Goal: Task Accomplishment & Management: Use online tool/utility

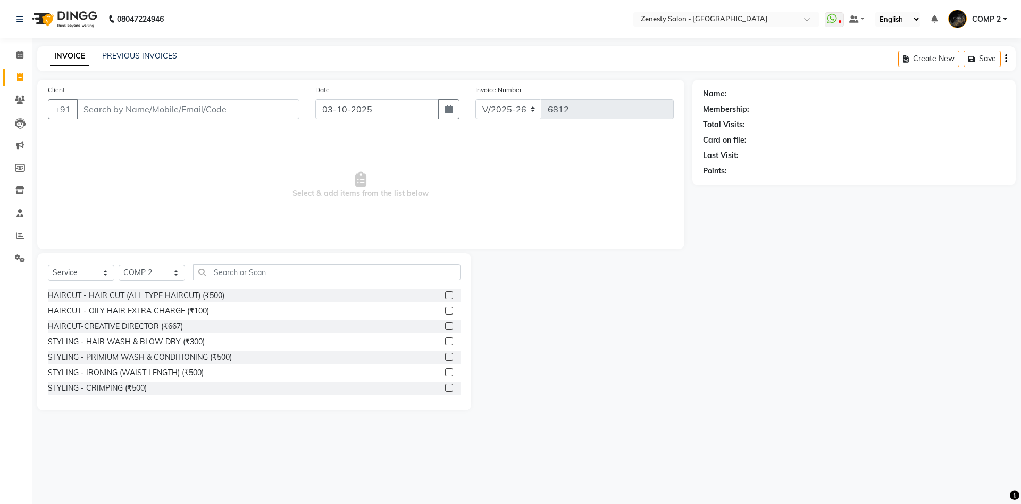
select select "5713"
select select "service"
select select "40087"
click at [235, 117] on input "Client" at bounding box center [188, 109] width 223 height 20
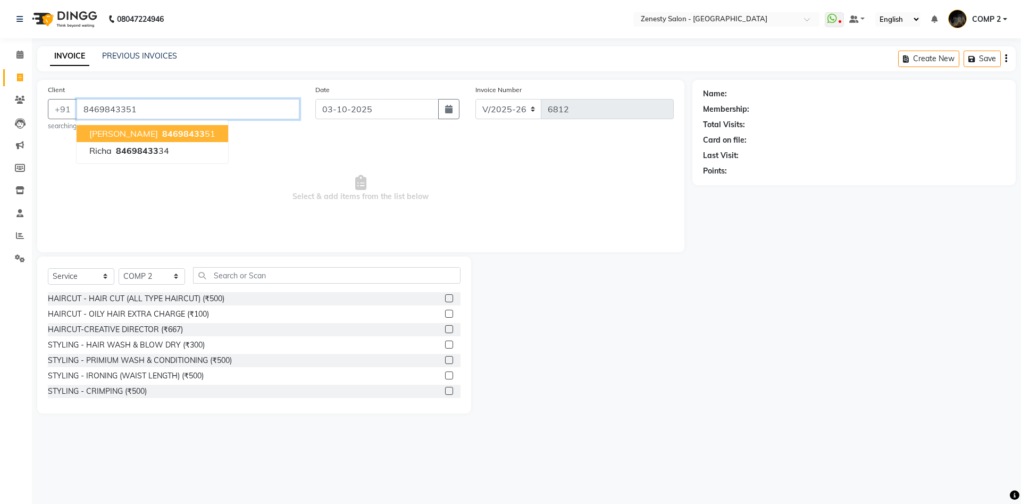
type input "8469843351"
click at [162, 136] on span "84698433" at bounding box center [183, 133] width 43 height 11
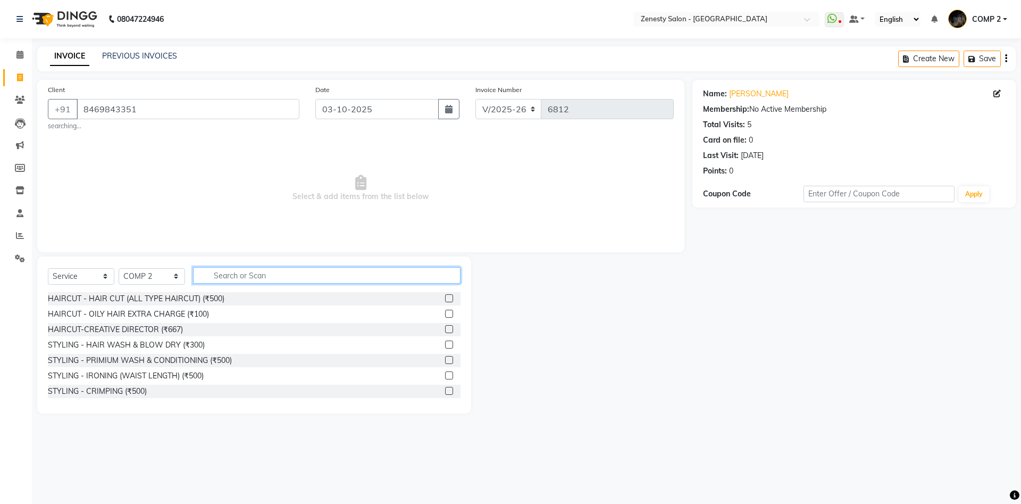
click at [269, 270] on input "text" at bounding box center [326, 275] width 267 height 16
type input "i"
click at [119, 376] on div "STYLING - IRONING (WAIST LENGTH) (₹500)" at bounding box center [126, 375] width 156 height 11
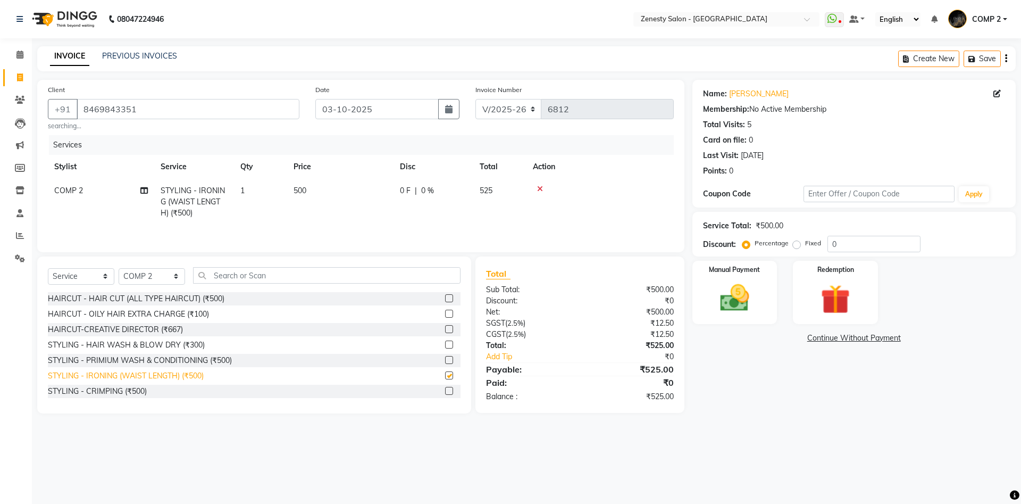
checkbox input "false"
click at [737, 312] on img at bounding box center [734, 297] width 49 height 35
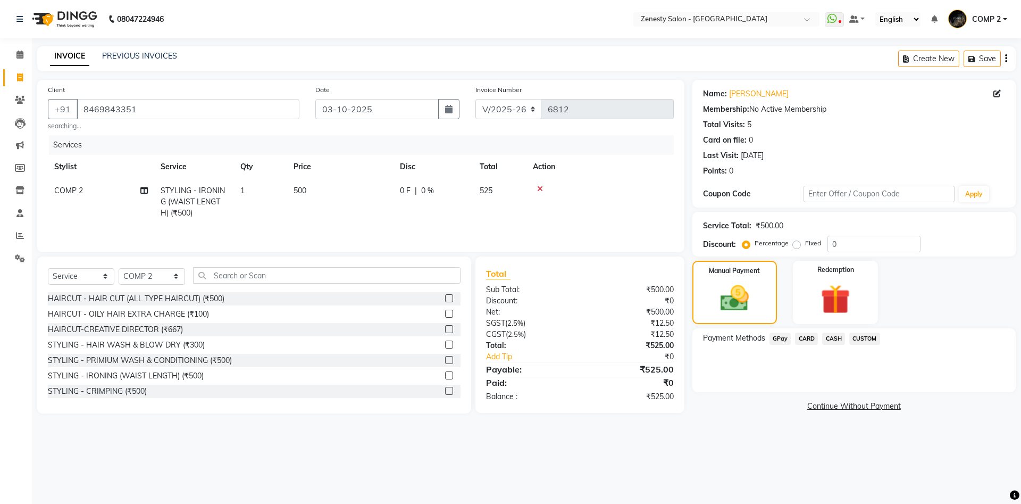
click at [829, 338] on span "CASH" at bounding box center [833, 338] width 23 height 12
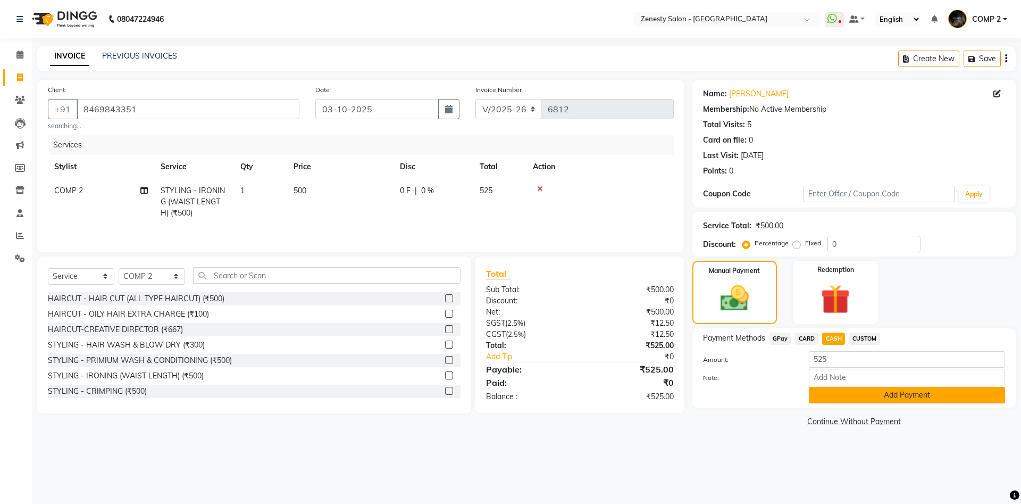
click at [851, 393] on button "Add Payment" at bounding box center [907, 395] width 196 height 16
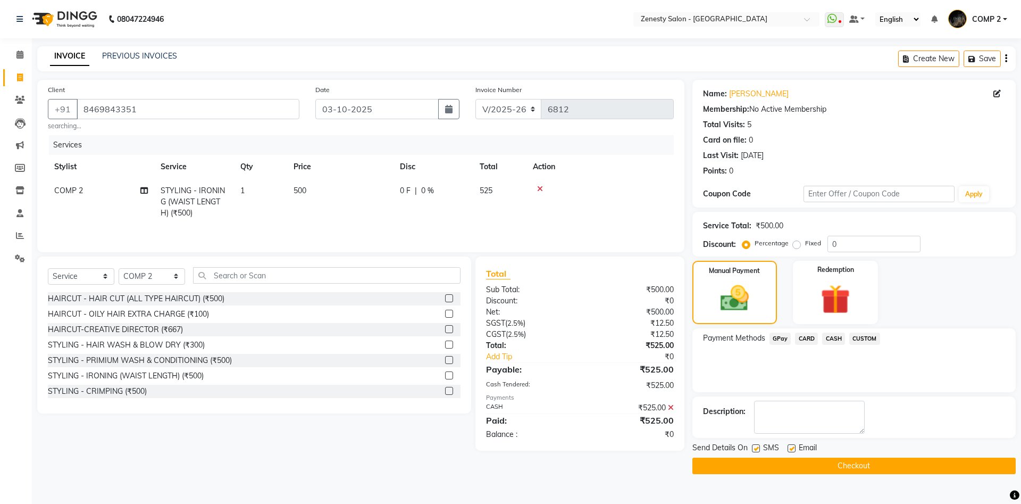
click at [905, 456] on div "Send Details On SMS Email Checkout" at bounding box center [853, 458] width 323 height 32
click at [906, 459] on button "Checkout" at bounding box center [853, 465] width 323 height 16
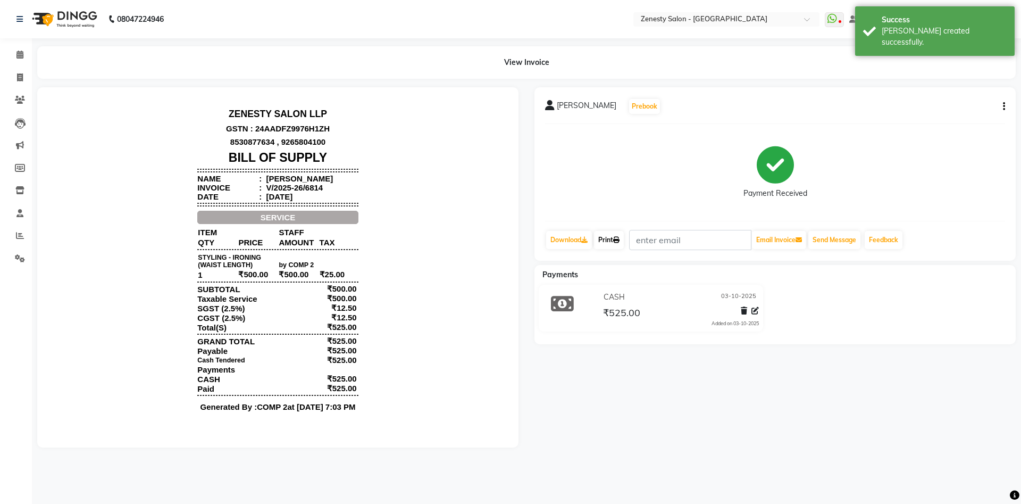
click at [616, 237] on link "Print" at bounding box center [609, 240] width 30 height 18
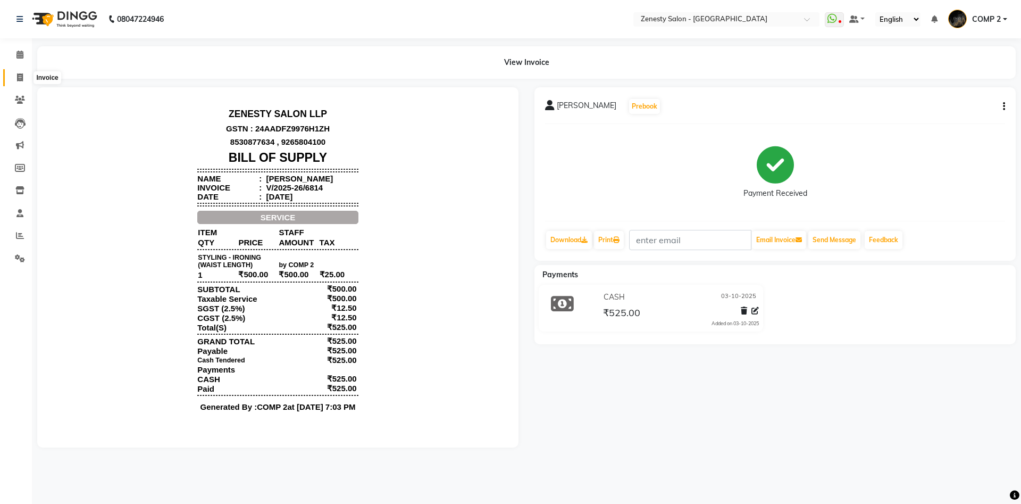
click at [17, 75] on icon at bounding box center [20, 77] width 6 height 8
select select "5713"
select select "service"
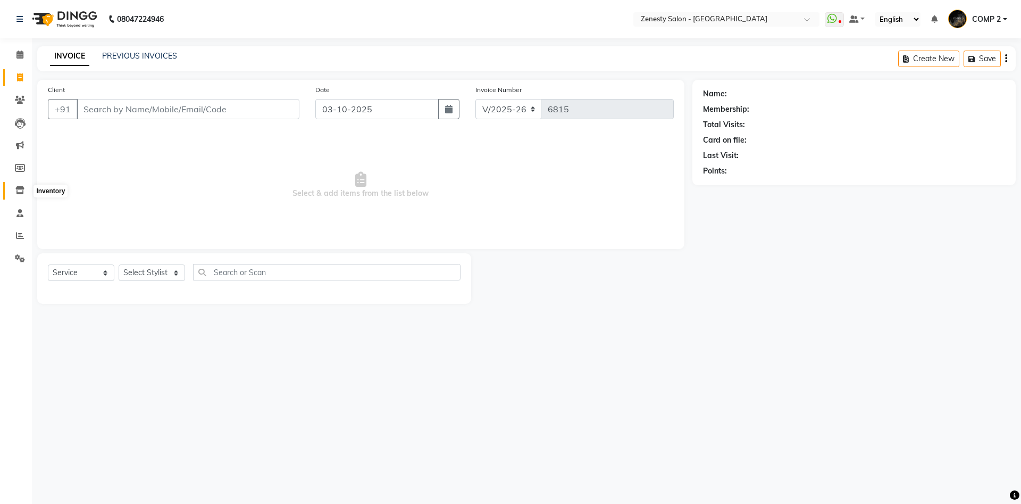
click at [21, 193] on icon at bounding box center [19, 190] width 9 height 8
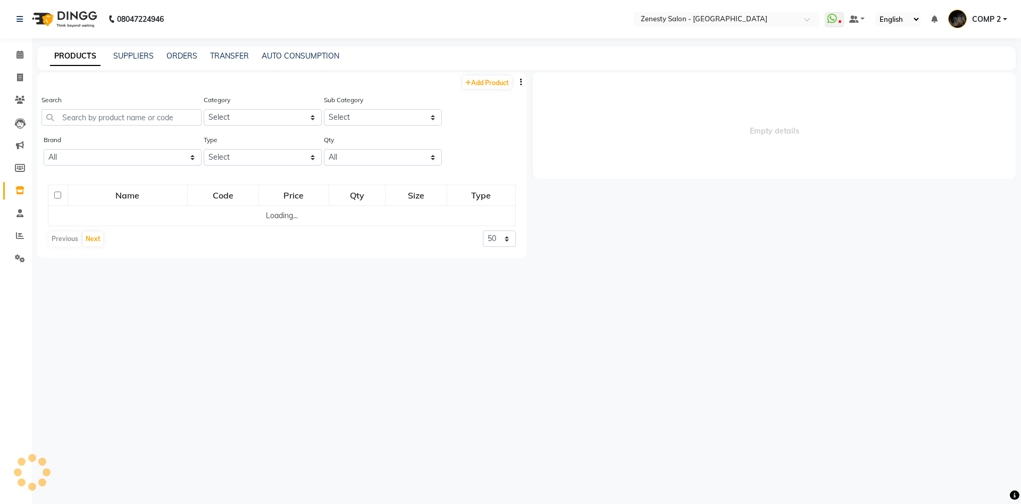
select select
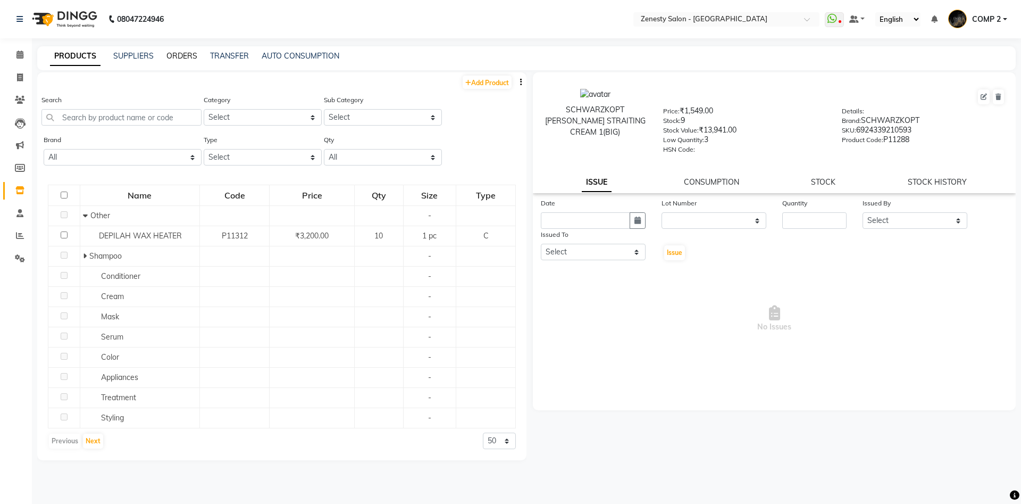
click at [172, 56] on link "ORDERS" at bounding box center [181, 56] width 31 height 10
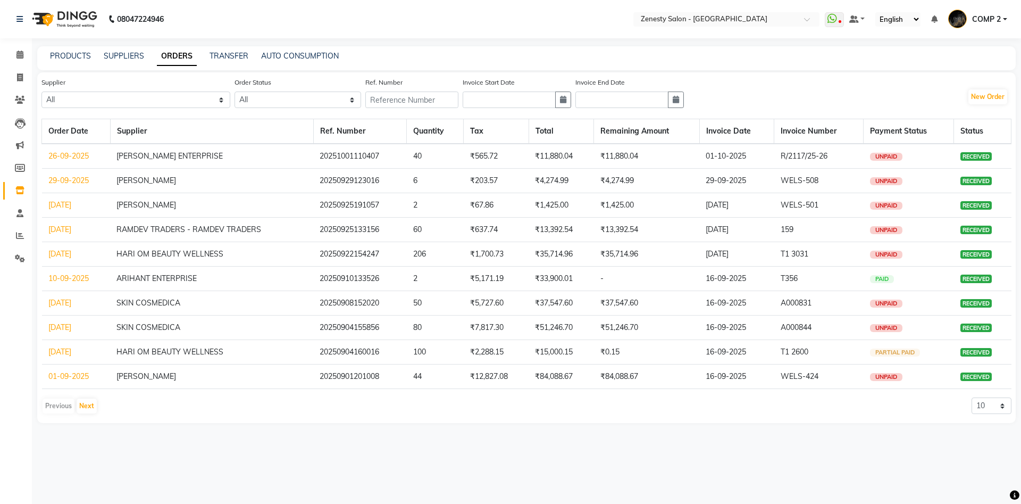
click at [235, 44] on div "08047224946 Select Location × Zenesty Salon - Nadiad, Petlad Road WhatsApp Stat…" at bounding box center [510, 252] width 1021 height 504
click at [225, 52] on link "TRANSFER" at bounding box center [228, 56] width 39 height 10
select select "sender"
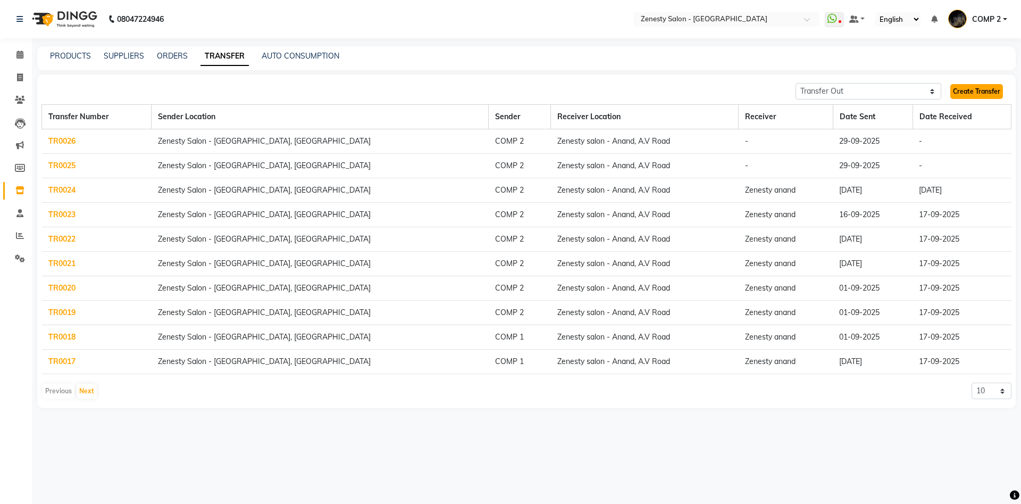
click at [987, 95] on link "Create Transfer" at bounding box center [976, 91] width 53 height 15
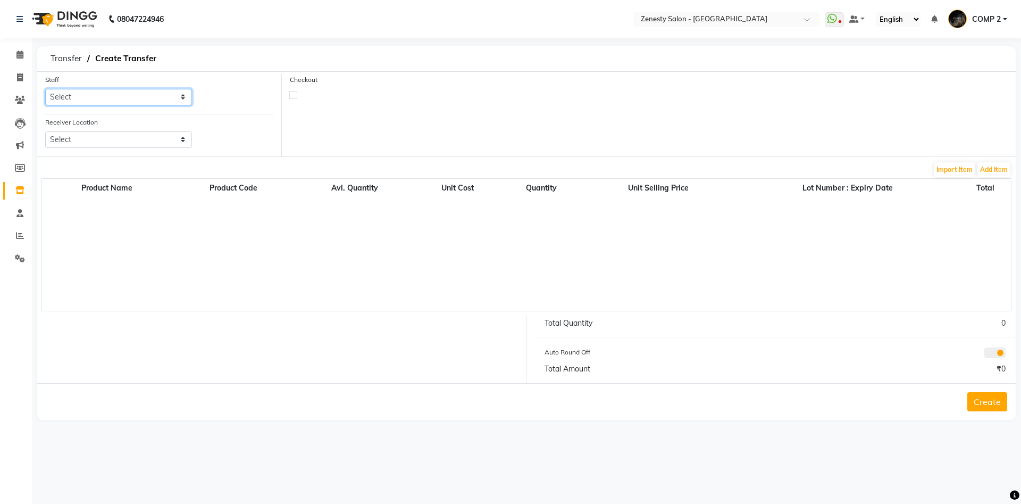
click at [45, 89] on select "Select Aanand Aarti Aashik Aesha Arsh Khalifa Ayan COMP 1 COMP 2 Darshan Dhara …" at bounding box center [118, 97] width 147 height 16
click option "Darshan" at bounding box center [0, 0] width 0 height 0
click at [45, 89] on select "Select Aanand Aarti Aashik Aesha Arsh Khalifa Ayan COMP 1 COMP 2 Darshan Dhara …" at bounding box center [118, 97] width 147 height 16
select select "40087"
click option "COMP 2" at bounding box center [0, 0] width 0 height 0
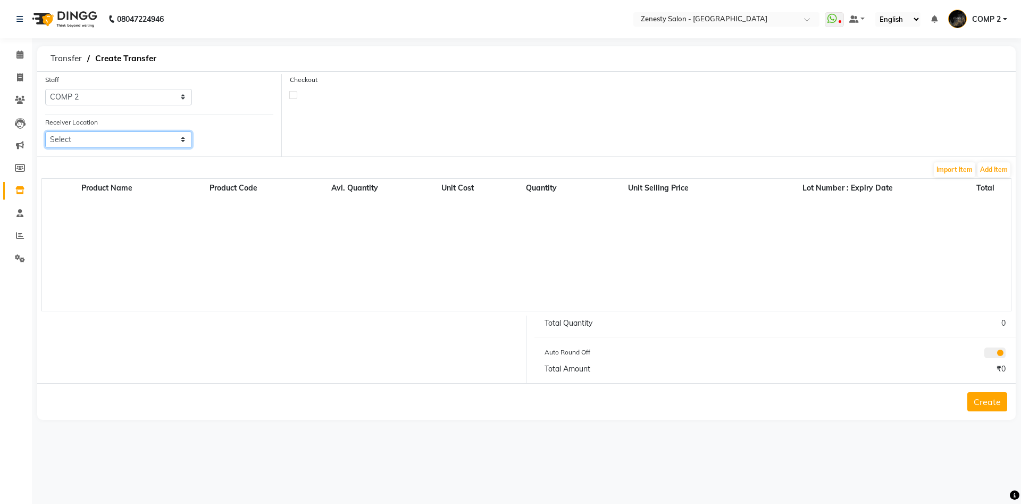
click at [45, 131] on select "Select Zenesty Salon - Anand, A.v Road" at bounding box center [118, 139] width 147 height 16
select select "2937"
click option "Zenesty Salon - Anand, A.v Road" at bounding box center [0, 0] width 0 height 0
click at [997, 161] on form "Staff Select Aanand Aarti Aashik Aesha Arsh Khalifa Ayan COMP 1 COMP 2 Darshan …" at bounding box center [526, 245] width 978 height 348
click at [995, 173] on button "Add Item" at bounding box center [993, 169] width 33 height 15
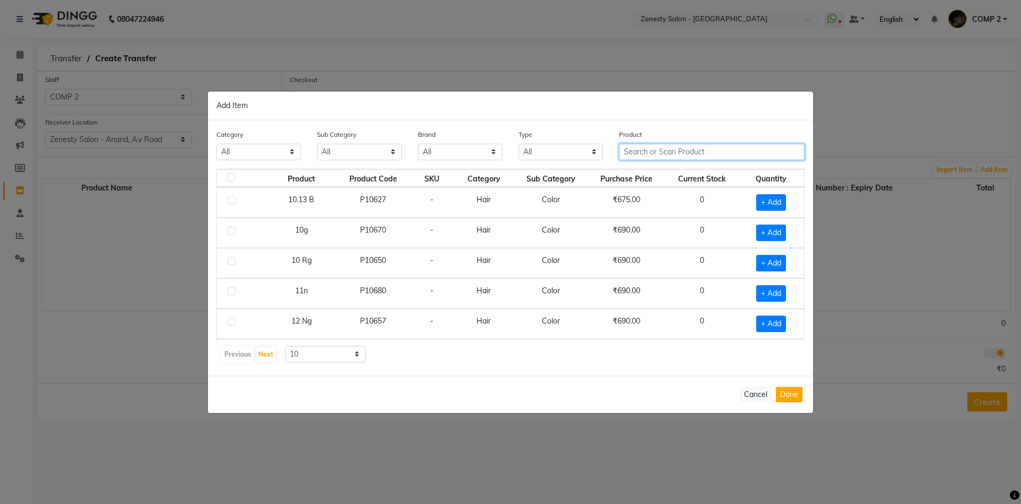
click at [679, 153] on input "text" at bounding box center [712, 152] width 186 height 16
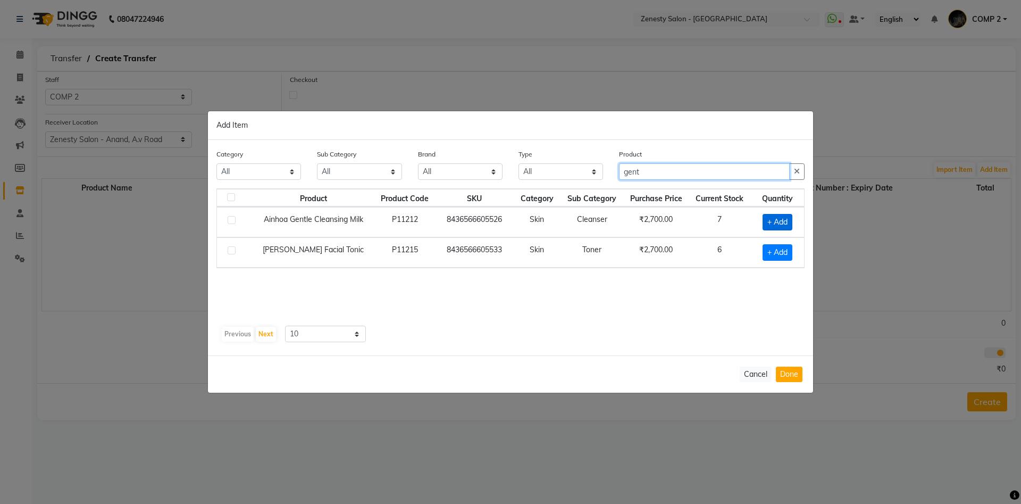
type input "gent"
click at [767, 223] on span "+ Add" at bounding box center [777, 222] width 30 height 16
checkbox input "true"
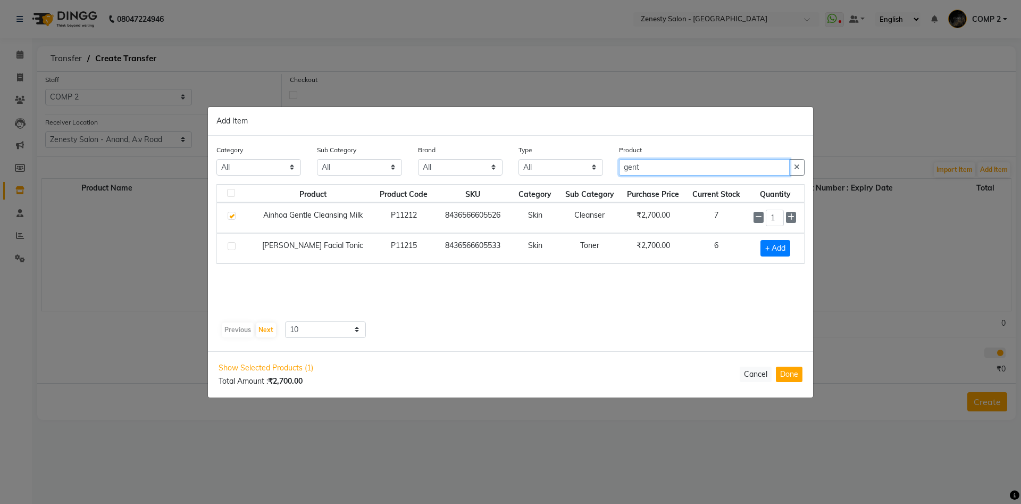
drag, startPoint x: 688, startPoint y: 170, endPoint x: 583, endPoint y: 170, distance: 104.2
click at [619, 170] on input "gent" at bounding box center [704, 167] width 171 height 16
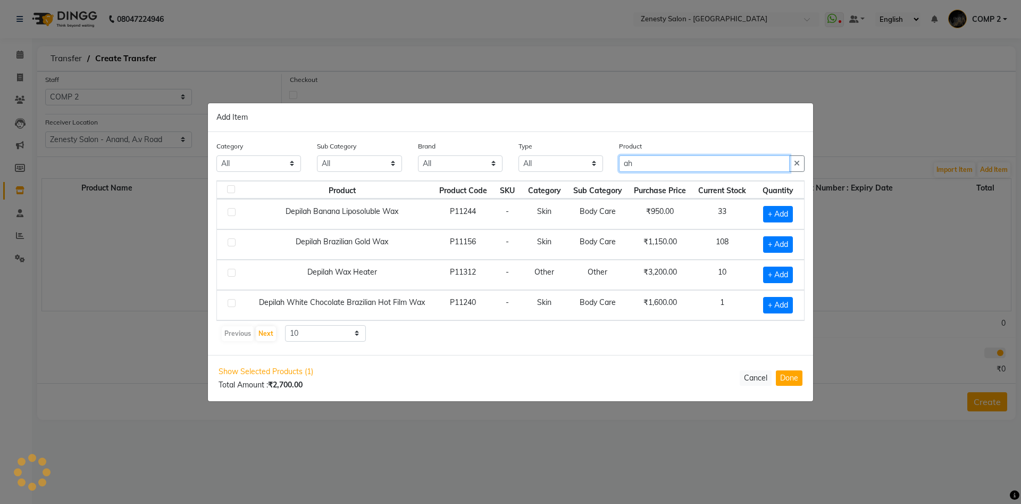
type input "a"
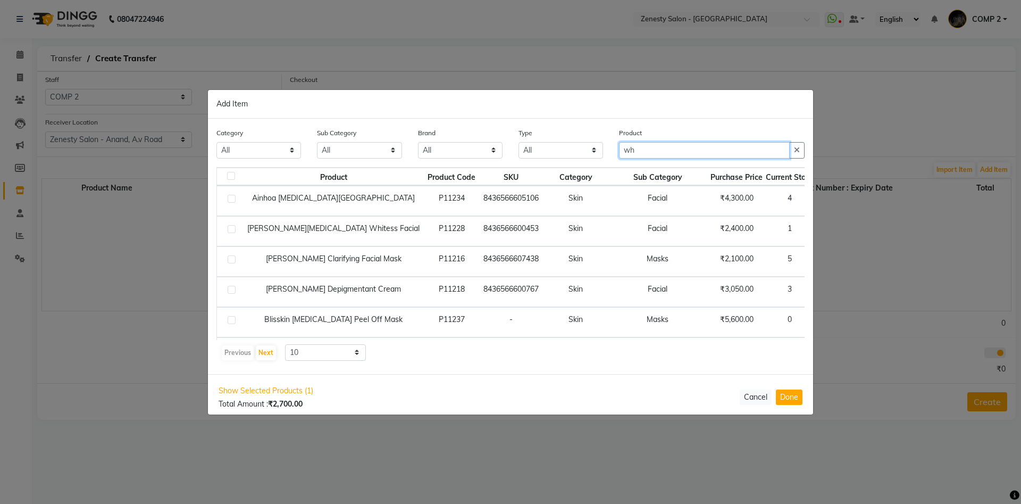
type input "w"
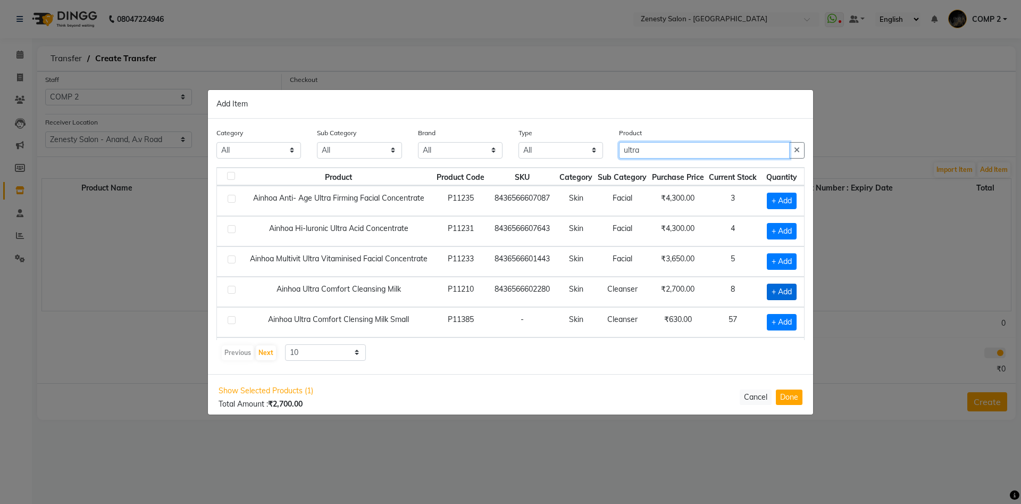
type input "ultra"
click at [783, 292] on span "+ Add" at bounding box center [782, 291] width 30 height 16
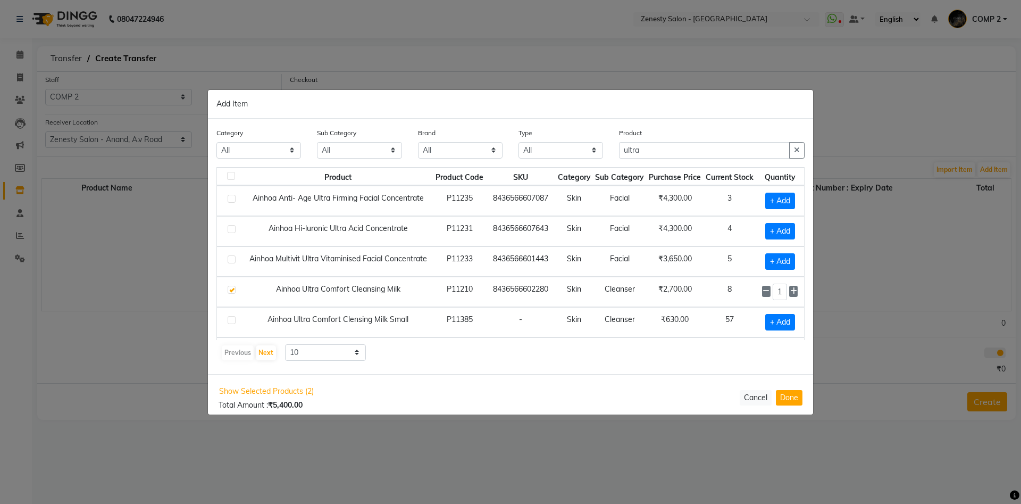
checkbox input "true"
drag, startPoint x: 669, startPoint y: 150, endPoint x: 558, endPoint y: 149, distance: 111.1
click at [619, 149] on input "ultra" at bounding box center [704, 150] width 171 height 16
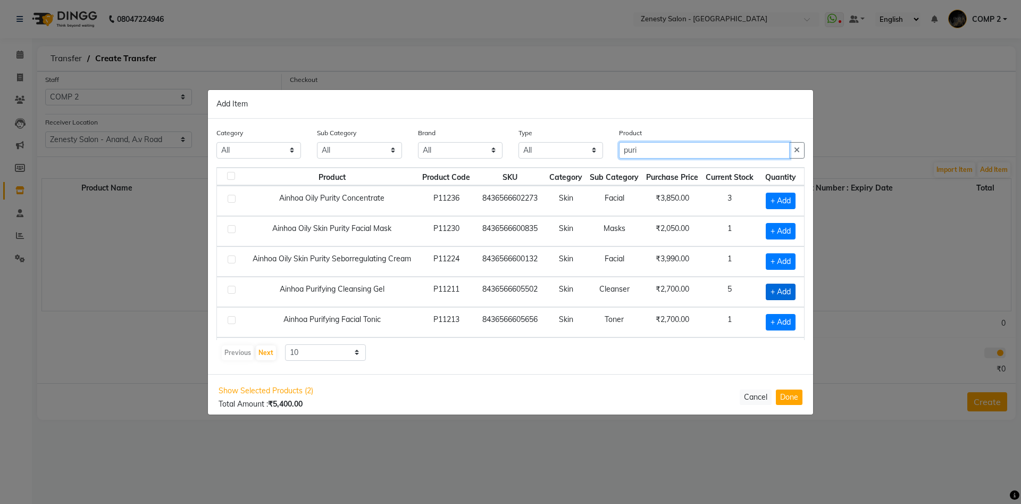
type input "puri"
click at [774, 293] on span "+ Add" at bounding box center [781, 291] width 30 height 16
checkbox input "true"
drag, startPoint x: 672, startPoint y: 152, endPoint x: 563, endPoint y: 143, distance: 109.3
click at [619, 143] on input "puri" at bounding box center [704, 150] width 171 height 16
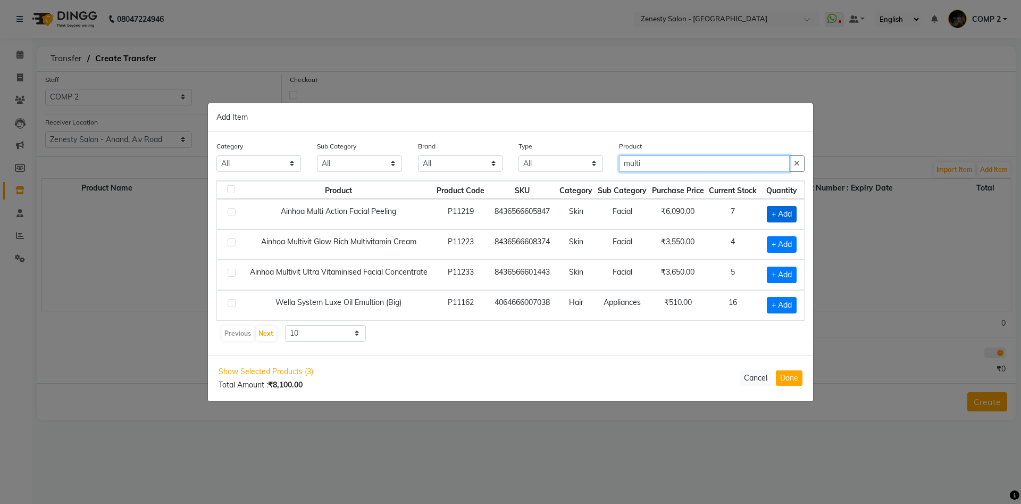
type input "multi"
click at [775, 213] on span "+ Add" at bounding box center [782, 214] width 30 height 16
checkbox input "true"
drag, startPoint x: 652, startPoint y: 163, endPoint x: 568, endPoint y: 160, distance: 84.6
click at [619, 160] on input "multi" at bounding box center [704, 163] width 171 height 16
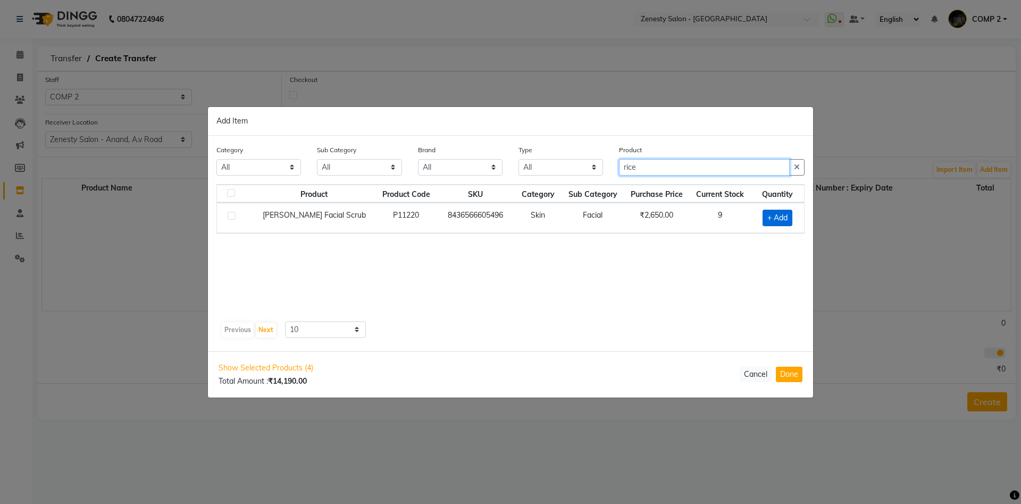
type input "rice"
click at [773, 219] on span "+ Add" at bounding box center [777, 217] width 30 height 16
checkbox input "true"
drag, startPoint x: 659, startPoint y: 165, endPoint x: 598, endPoint y: 175, distance: 62.4
click at [619, 175] on input "rice" at bounding box center [704, 166] width 171 height 16
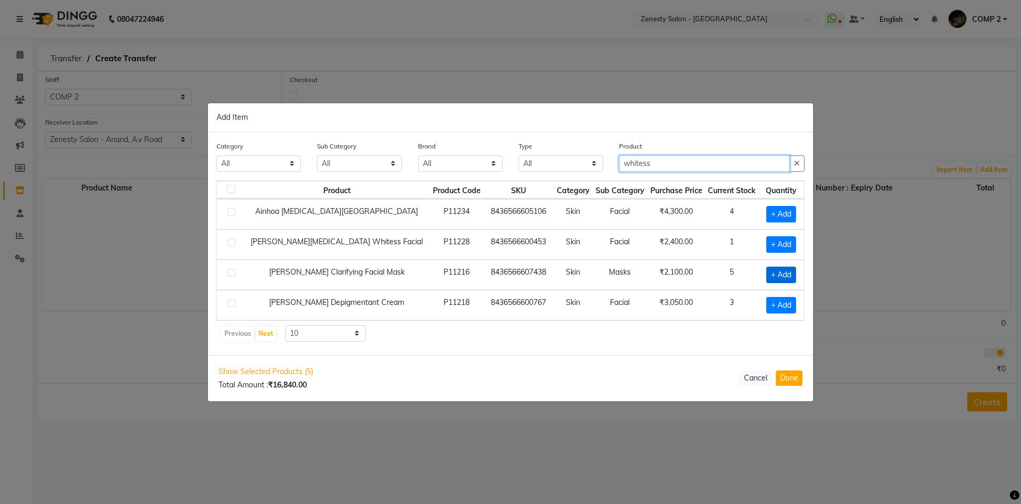
type input "whitess"
click at [784, 280] on span "+ Add" at bounding box center [781, 274] width 30 height 16
checkbox input "true"
drag, startPoint x: 680, startPoint y: 162, endPoint x: 566, endPoint y: 175, distance: 114.5
click at [619, 171] on input "whitess" at bounding box center [704, 163] width 171 height 16
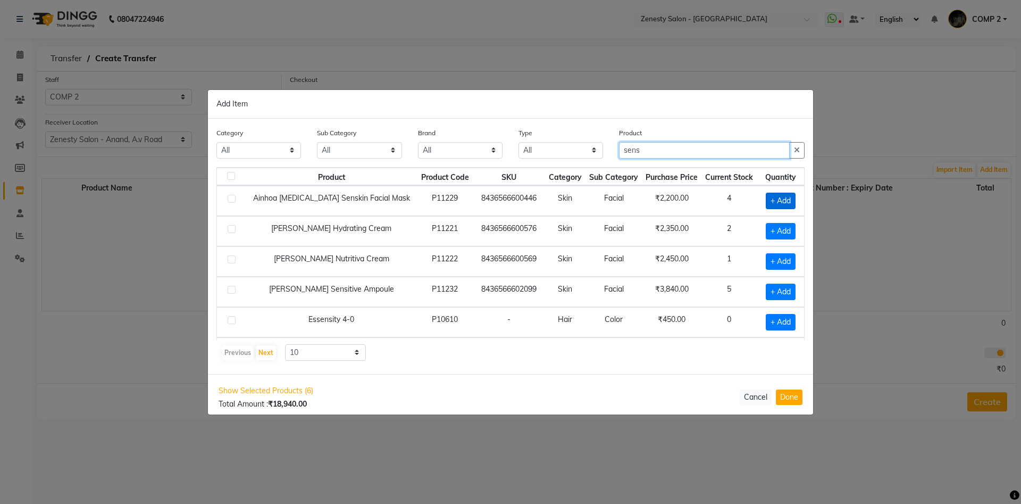
type input "sens"
click at [784, 201] on span "+ Add" at bounding box center [781, 200] width 30 height 16
checkbox input "true"
drag, startPoint x: 671, startPoint y: 150, endPoint x: 554, endPoint y: 150, distance: 117.5
click at [619, 150] on input "sens" at bounding box center [704, 150] width 171 height 16
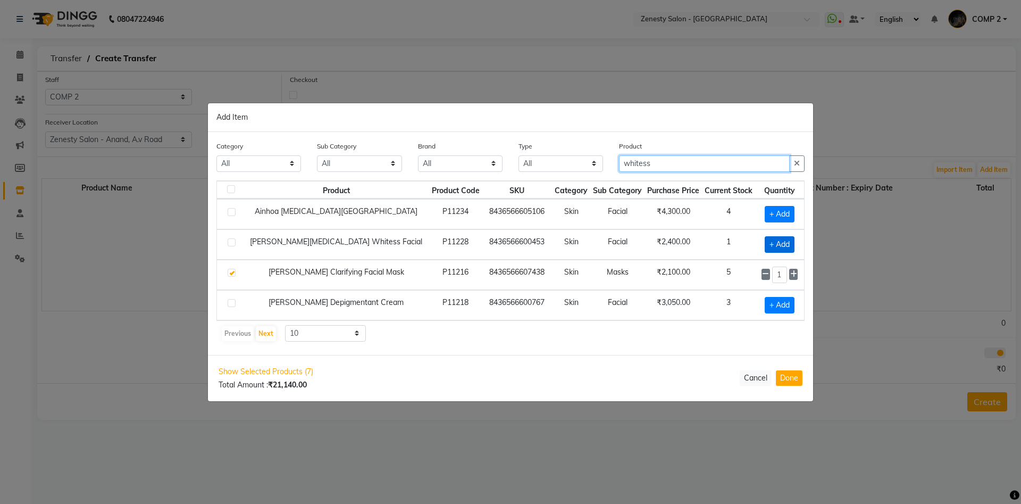
type input "whitess"
click at [776, 244] on span "+ Add" at bounding box center [780, 244] width 30 height 16
checkbox input "true"
drag, startPoint x: 694, startPoint y: 165, endPoint x: 556, endPoint y: 153, distance: 139.3
click at [619, 155] on input "whitess" at bounding box center [704, 163] width 171 height 16
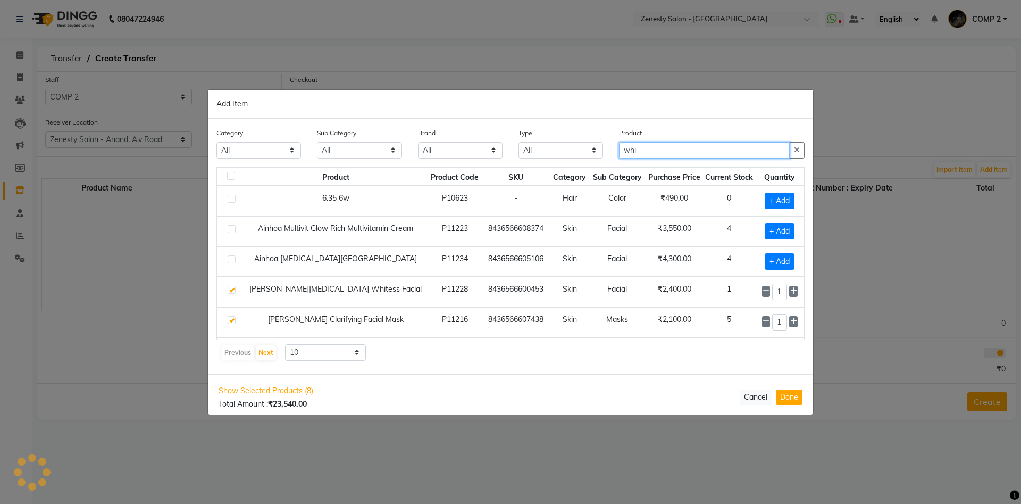
type input "whi"
click at [231, 292] on label at bounding box center [232, 290] width 8 height 8
click at [231, 292] on input "checkbox" at bounding box center [231, 290] width 7 height 7
click at [778, 292] on span "+ Add" at bounding box center [780, 291] width 30 height 16
checkbox input "true"
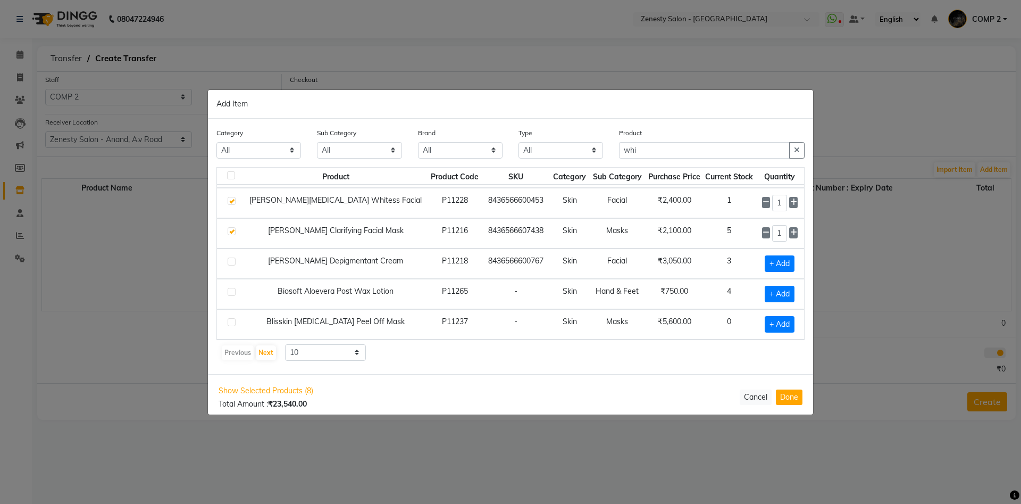
scroll to position [35, 0]
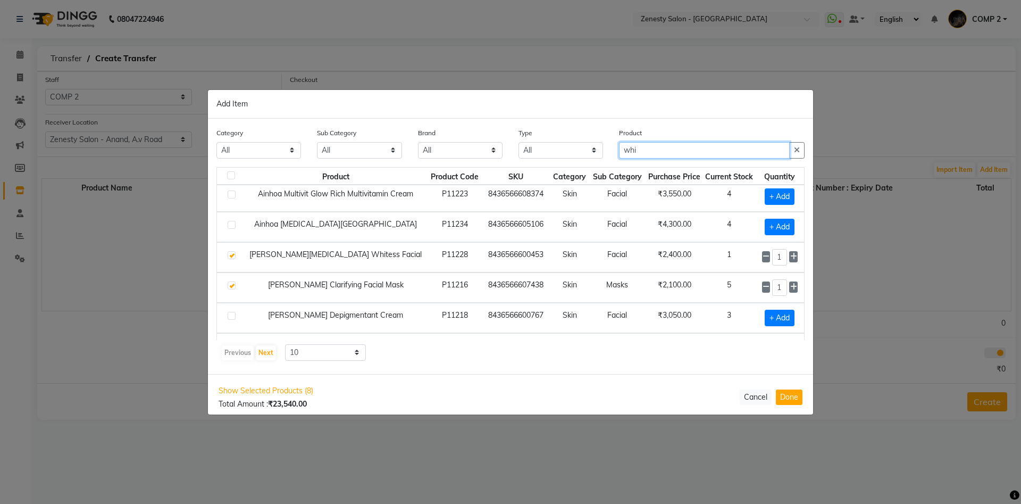
drag, startPoint x: 701, startPoint y: 144, endPoint x: 580, endPoint y: 151, distance: 120.9
click at [619, 152] on input "whi" at bounding box center [704, 150] width 171 height 16
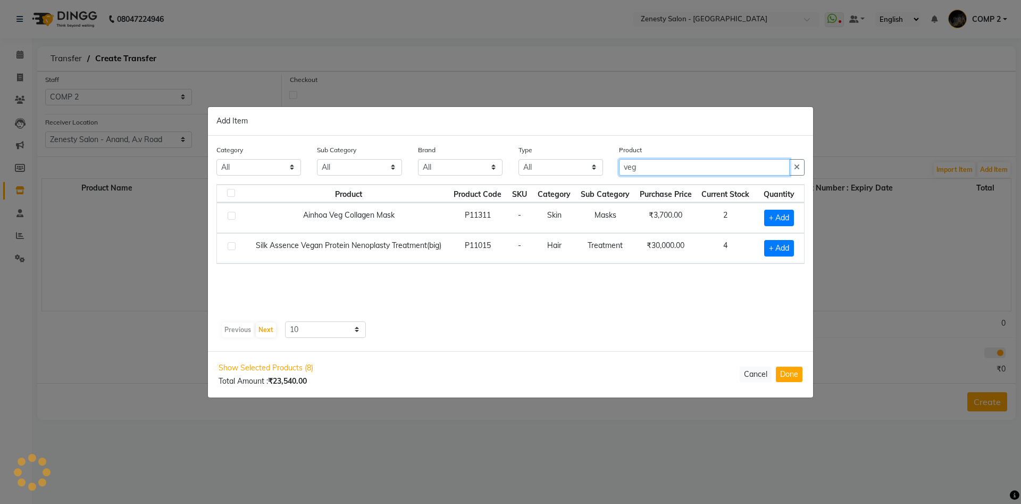
scroll to position [0, 0]
type input "v"
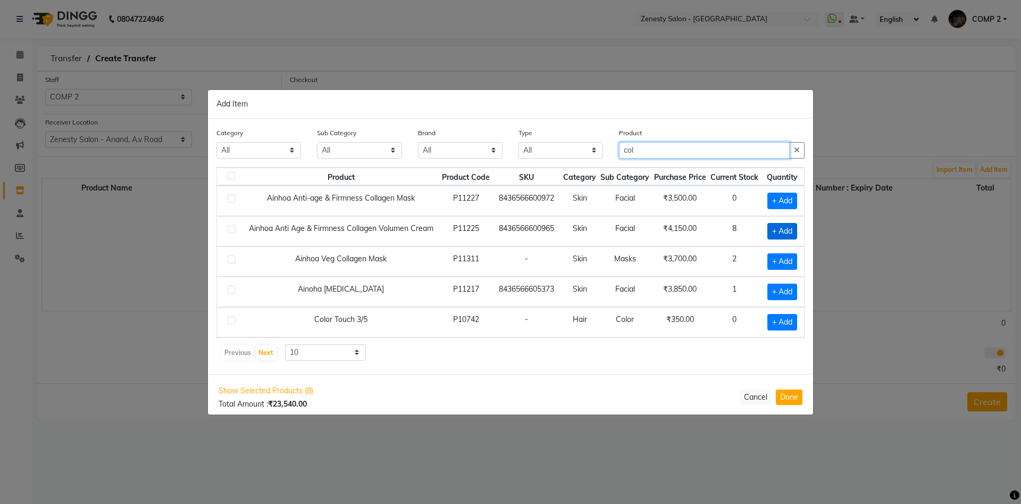
type input "col"
click at [771, 228] on span "+ Add" at bounding box center [782, 231] width 30 height 16
checkbox input "true"
drag, startPoint x: 646, startPoint y: 154, endPoint x: 592, endPoint y: 154, distance: 53.7
click at [619, 154] on input "col" at bounding box center [704, 150] width 171 height 16
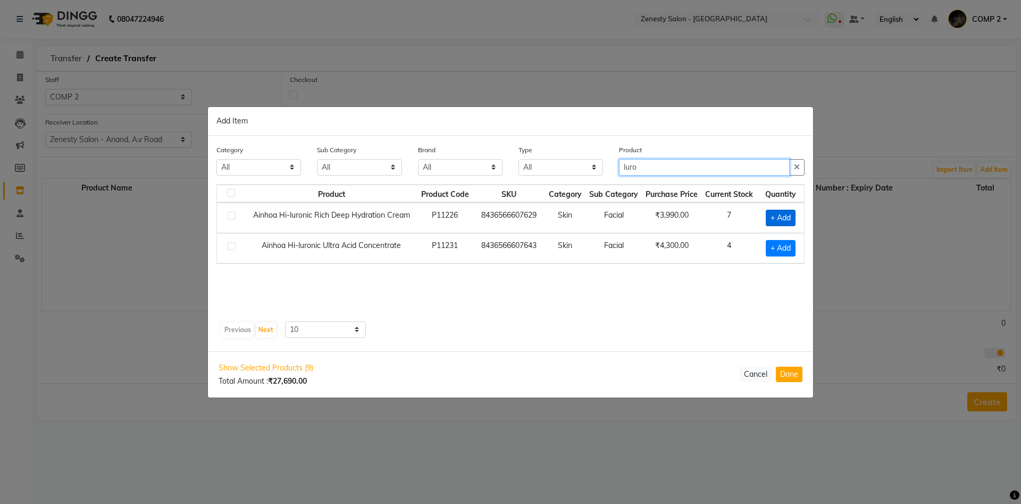
type input "luro"
click at [774, 220] on span "+ Add" at bounding box center [781, 217] width 30 height 16
checkbox input "true"
drag, startPoint x: 644, startPoint y: 172, endPoint x: 554, endPoint y: 169, distance: 91.0
click at [619, 170] on input "luro" at bounding box center [704, 166] width 171 height 16
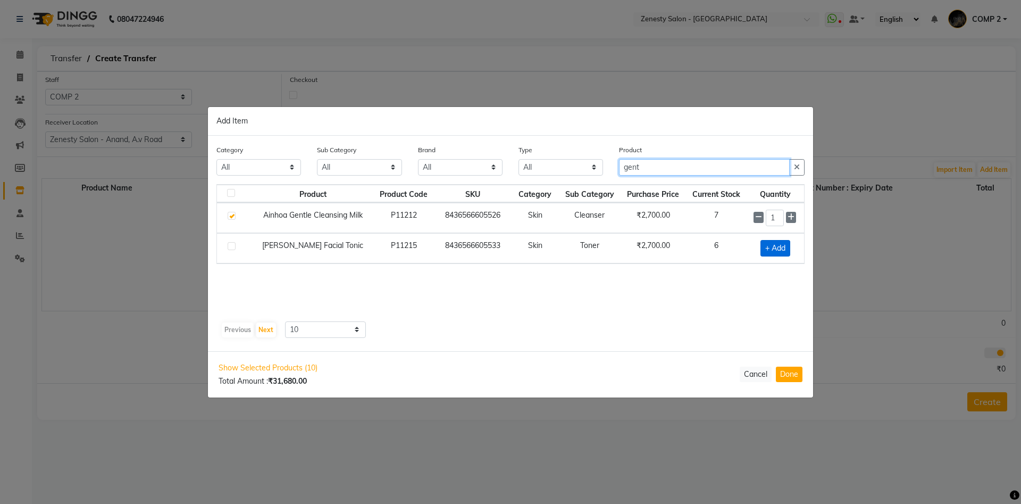
type input "gent"
click at [779, 250] on span "+ Add" at bounding box center [775, 248] width 30 height 16
checkbox input "true"
drag, startPoint x: 666, startPoint y: 170, endPoint x: 517, endPoint y: 166, distance: 149.5
click at [619, 166] on input "gent" at bounding box center [704, 166] width 171 height 16
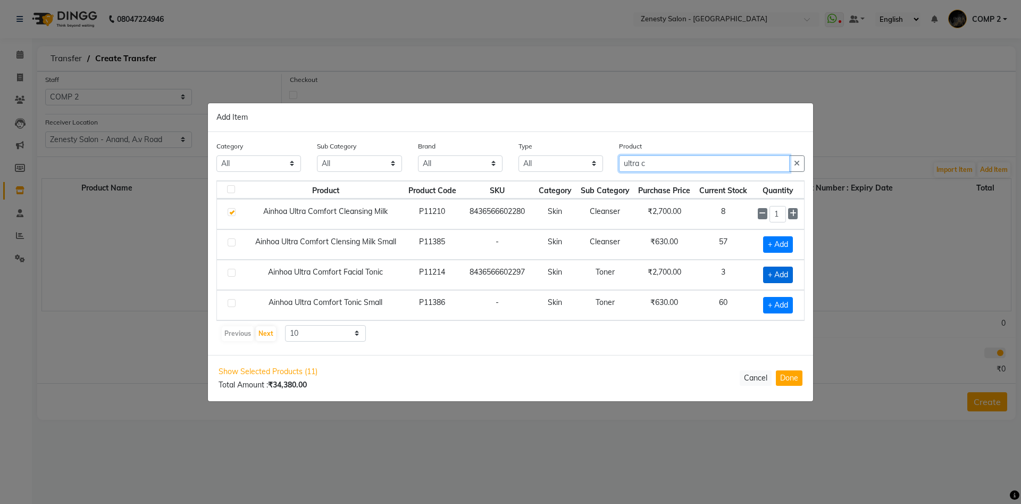
type input "ultra c"
click at [784, 279] on span "+ Add" at bounding box center [778, 274] width 30 height 16
checkbox input "true"
drag, startPoint x: 675, startPoint y: 163, endPoint x: 303, endPoint y: 131, distance: 373.6
click at [619, 155] on input "ultra c" at bounding box center [704, 163] width 171 height 16
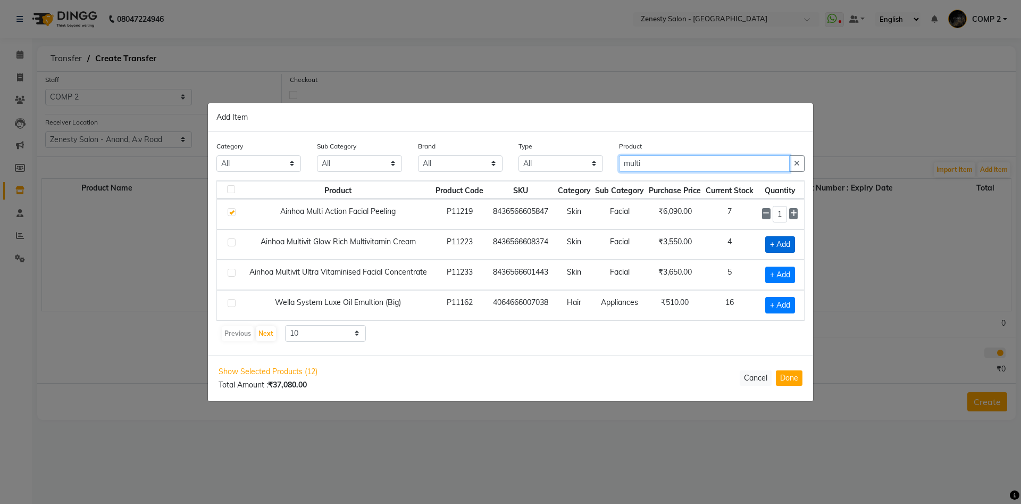
type input "multi"
click at [792, 244] on span "+ Add" at bounding box center [780, 244] width 30 height 16
checkbox input "true"
drag, startPoint x: 629, startPoint y: 156, endPoint x: 516, endPoint y: 152, distance: 113.3
click at [619, 155] on input "multi" at bounding box center [704, 163] width 171 height 16
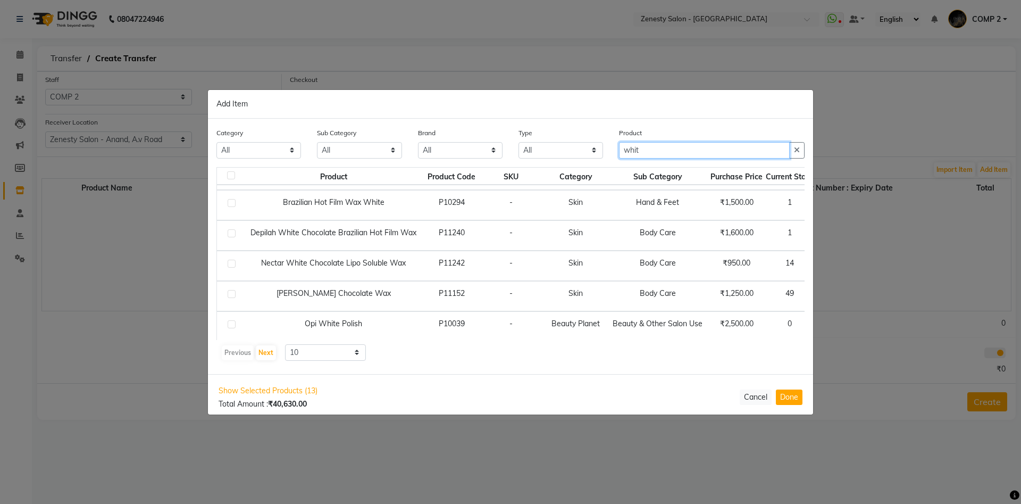
scroll to position [149, 0]
type input "whit"
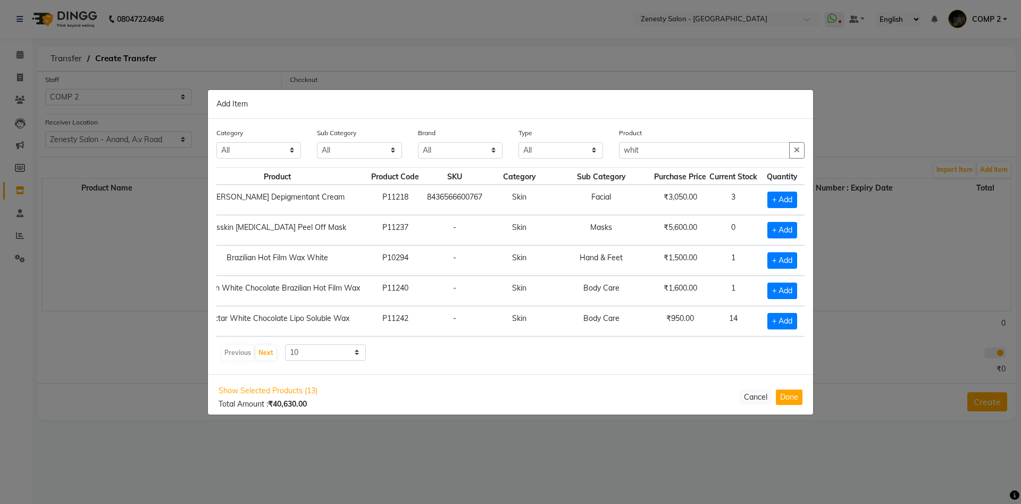
scroll to position [35, 56]
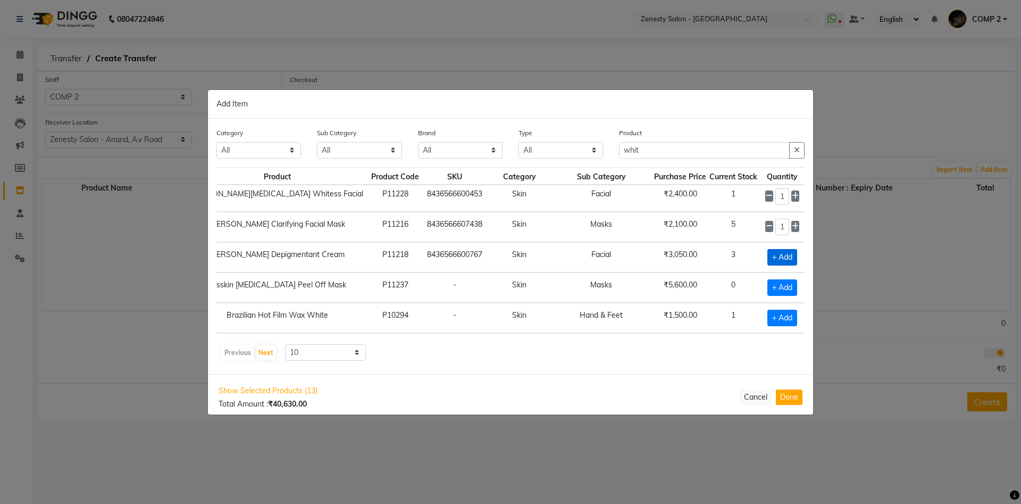
click at [787, 257] on span "+ Add" at bounding box center [782, 257] width 30 height 16
checkbox input "true"
drag, startPoint x: 666, startPoint y: 153, endPoint x: 543, endPoint y: 131, distance: 124.7
click at [619, 142] on input "whit" at bounding box center [704, 150] width 171 height 16
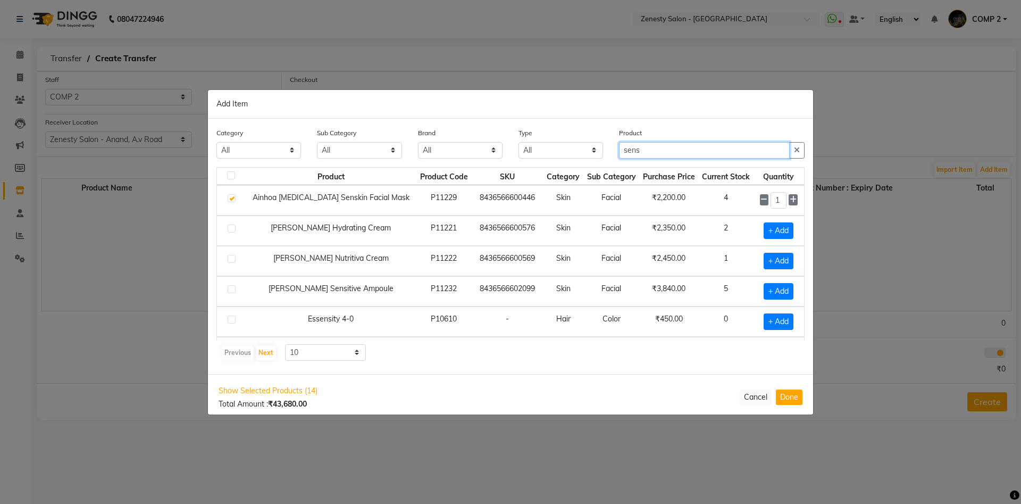
scroll to position [0, 0]
type input "sens"
click at [770, 228] on span "+ Add" at bounding box center [779, 231] width 30 height 16
checkbox input "true"
drag, startPoint x: 641, startPoint y: 148, endPoint x: 560, endPoint y: 138, distance: 81.0
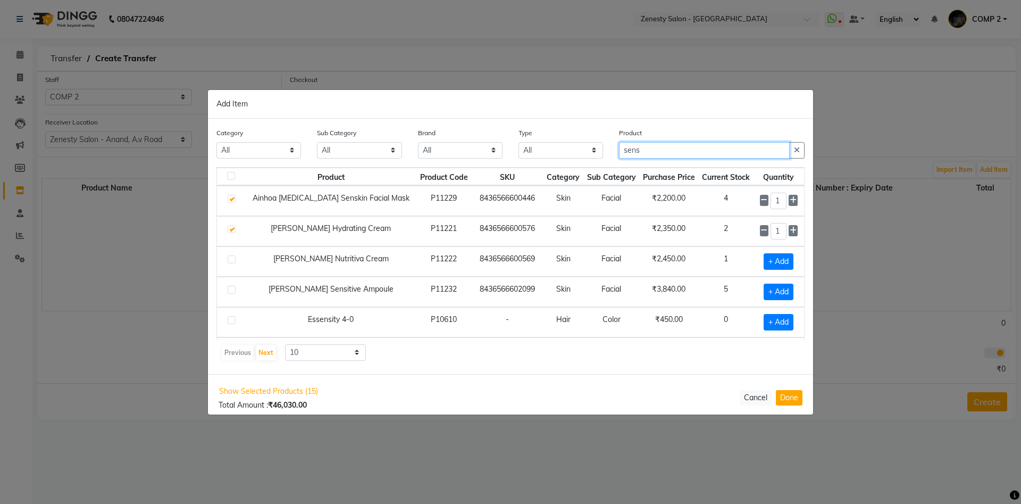
click at [619, 142] on input "sens" at bounding box center [704, 150] width 171 height 16
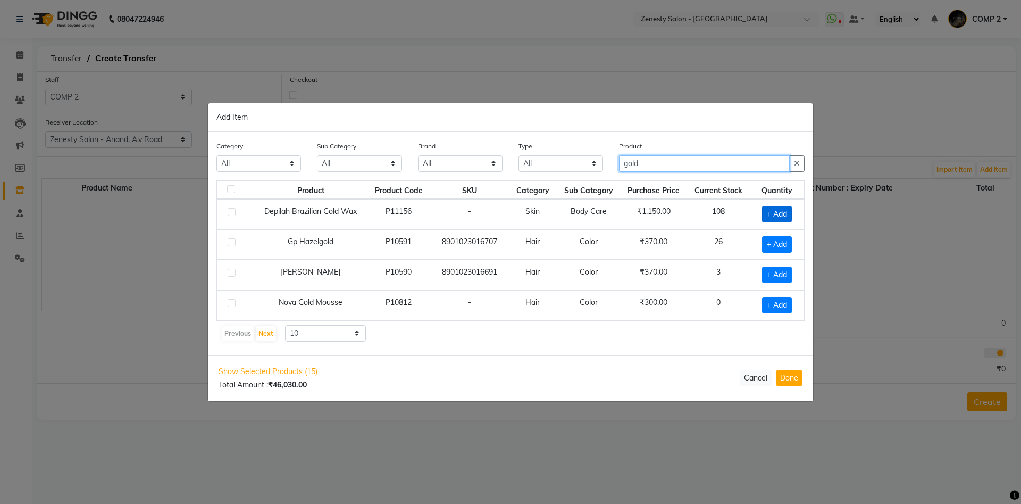
type input "gold"
click at [783, 214] on span "+ Add" at bounding box center [777, 214] width 30 height 16
checkbox input "true"
drag, startPoint x: 668, startPoint y: 164, endPoint x: 431, endPoint y: 146, distance: 237.3
click at [619, 155] on input "gold" at bounding box center [704, 163] width 171 height 16
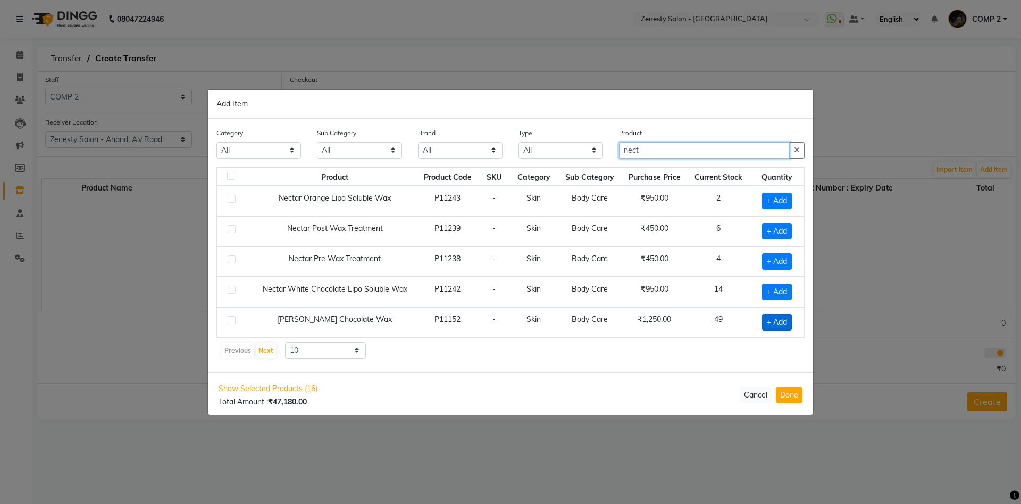
type input "nect"
click at [773, 321] on span "+ Add" at bounding box center [777, 322] width 30 height 16
checkbox input "true"
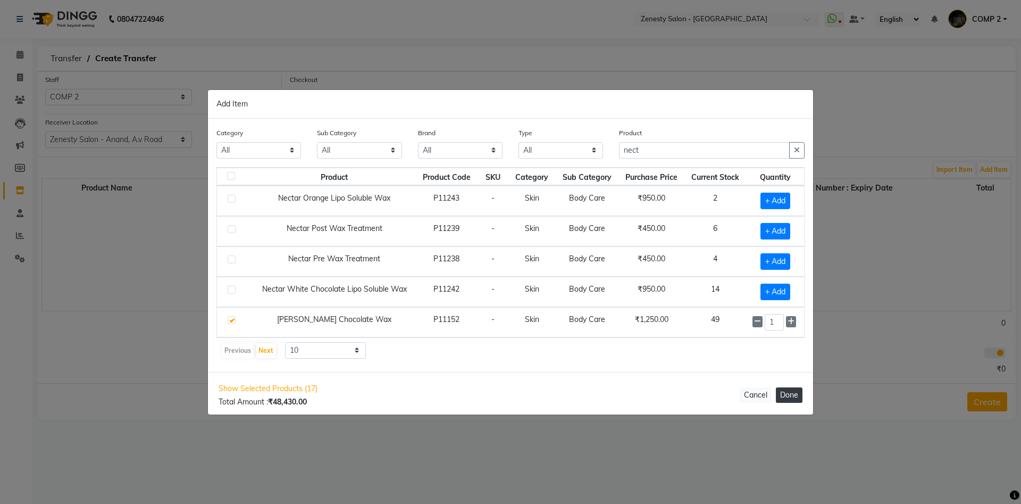
click at [781, 399] on button "Done" at bounding box center [789, 394] width 27 height 15
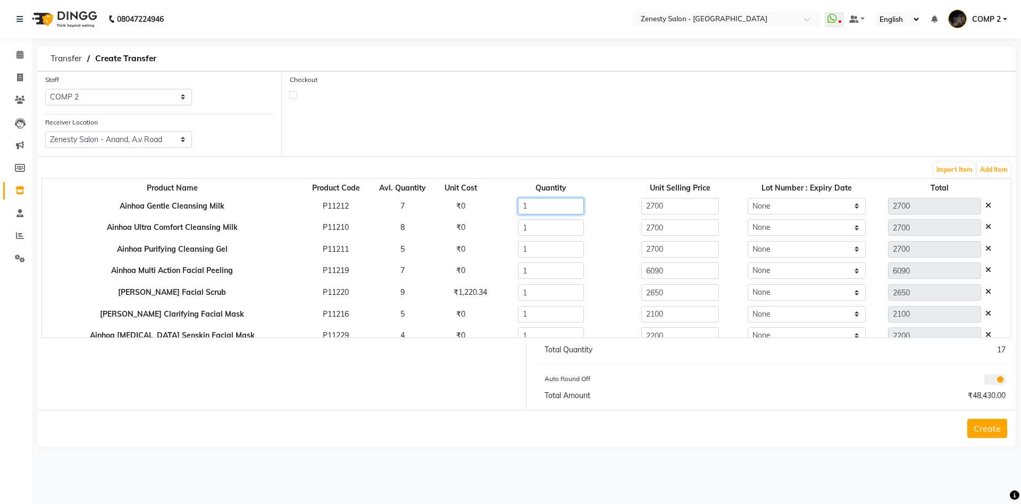
drag, startPoint x: 523, startPoint y: 207, endPoint x: 470, endPoint y: 206, distance: 52.6
click at [518, 206] on input "1" at bounding box center [551, 206] width 66 height 16
type input "3"
type input "8100"
type input "3"
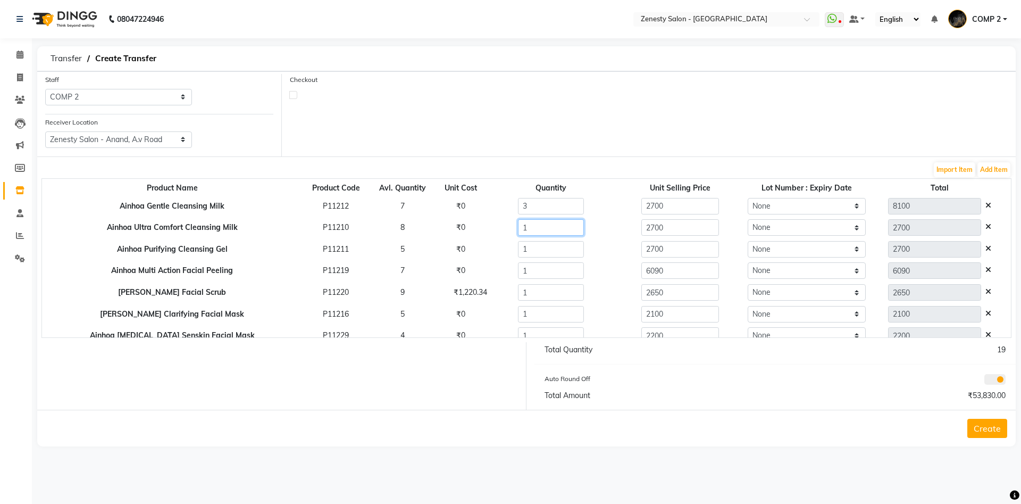
click at [530, 225] on input "1" at bounding box center [551, 227] width 66 height 16
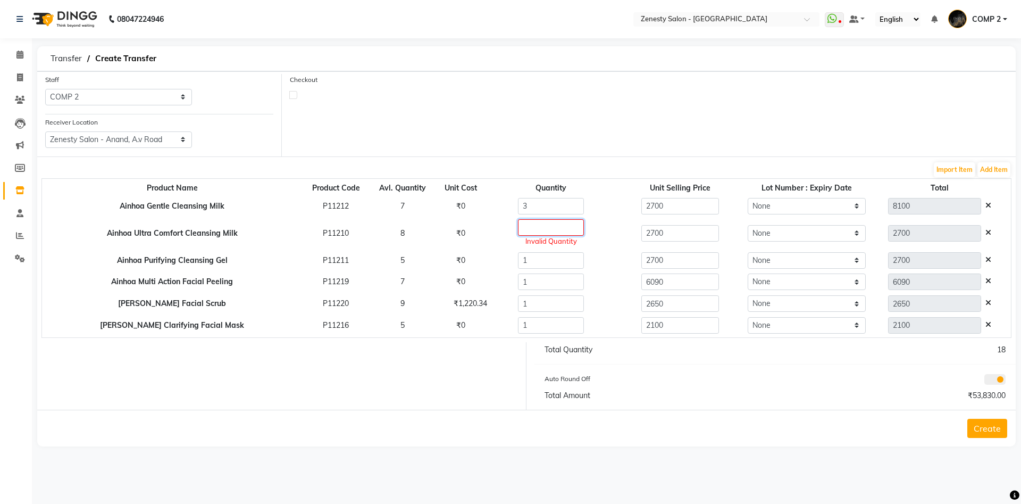
type input "3"
type input "8100"
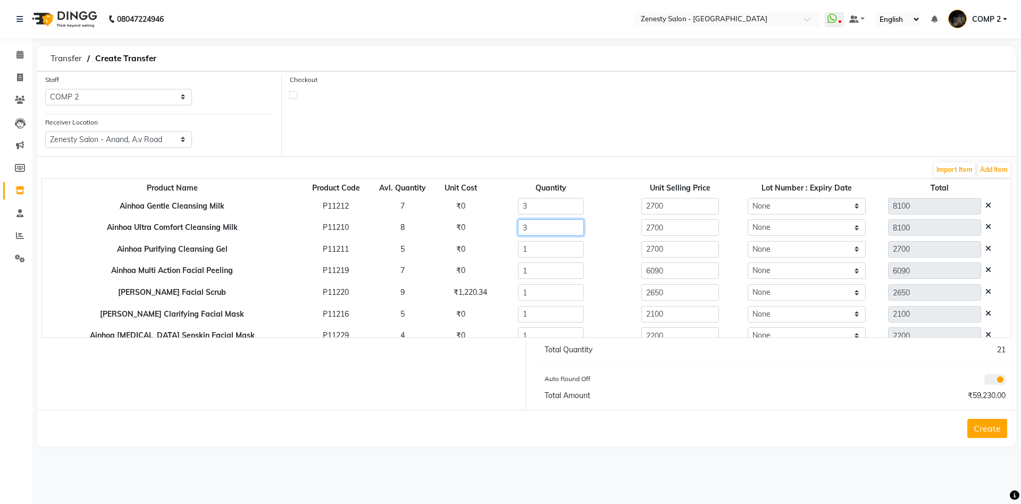
type input "3"
drag, startPoint x: 525, startPoint y: 272, endPoint x: 488, endPoint y: 272, distance: 37.8
click at [518, 272] on input "1" at bounding box center [551, 270] width 66 height 16
type input "2"
type input "12180"
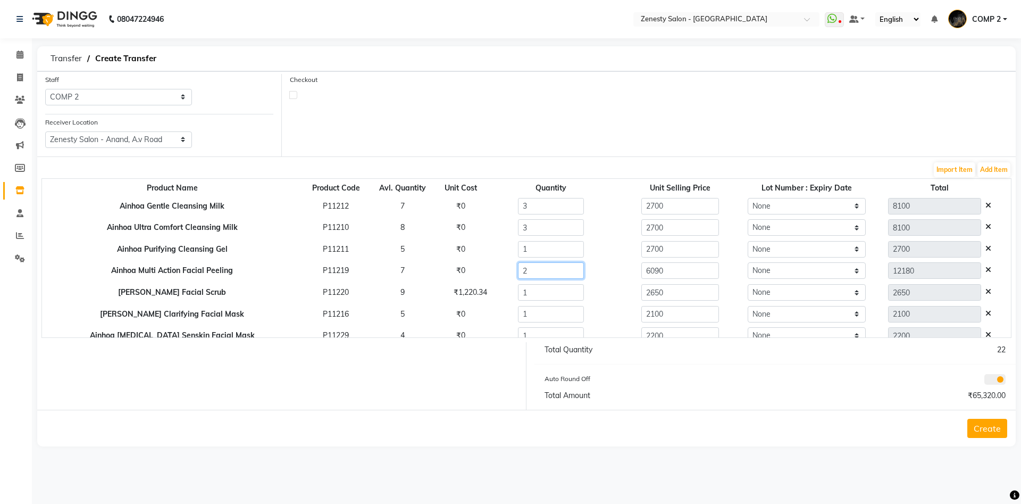
type input "2"
drag, startPoint x: 510, startPoint y: 290, endPoint x: 500, endPoint y: 291, distance: 10.2
click at [518, 291] on input "1" at bounding box center [551, 292] width 66 height 16
type input "2"
type input "5300"
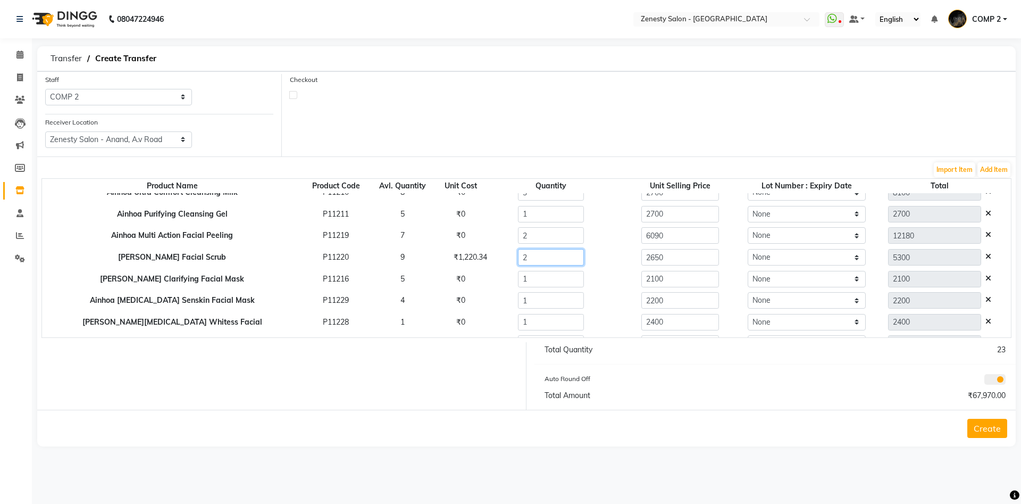
scroll to position [57, 0]
type input "2"
click at [518, 254] on input "1" at bounding box center [551, 256] width 66 height 16
click at [518, 258] on input "1" at bounding box center [551, 256] width 66 height 16
type input "2"
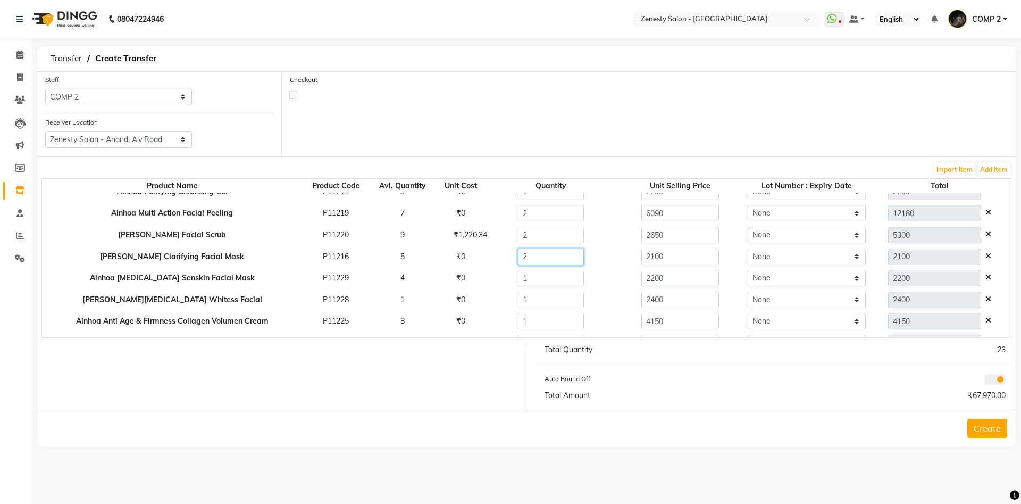
type input "4200"
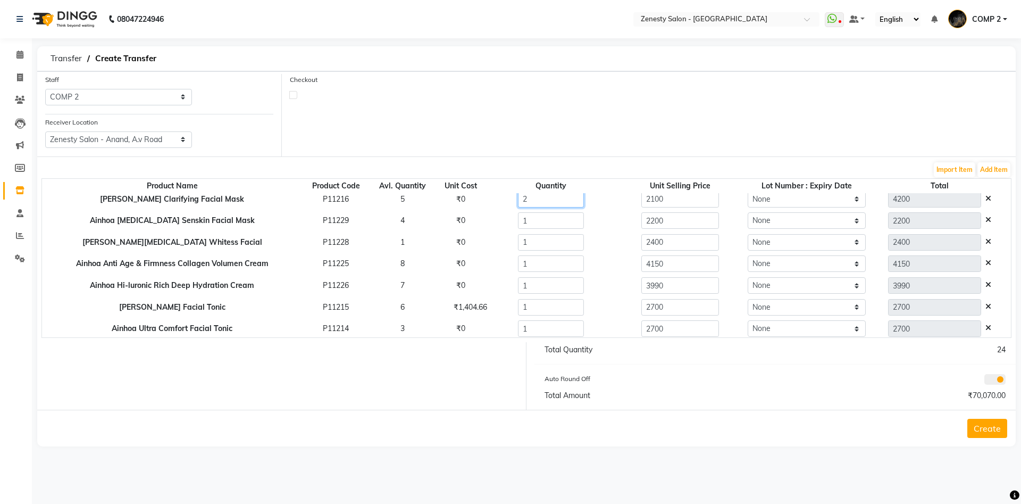
type input "2"
drag, startPoint x: 526, startPoint y: 289, endPoint x: 490, endPoint y: 289, distance: 35.6
click at [518, 289] on input "1" at bounding box center [551, 285] width 66 height 16
type input "2"
type input "7980"
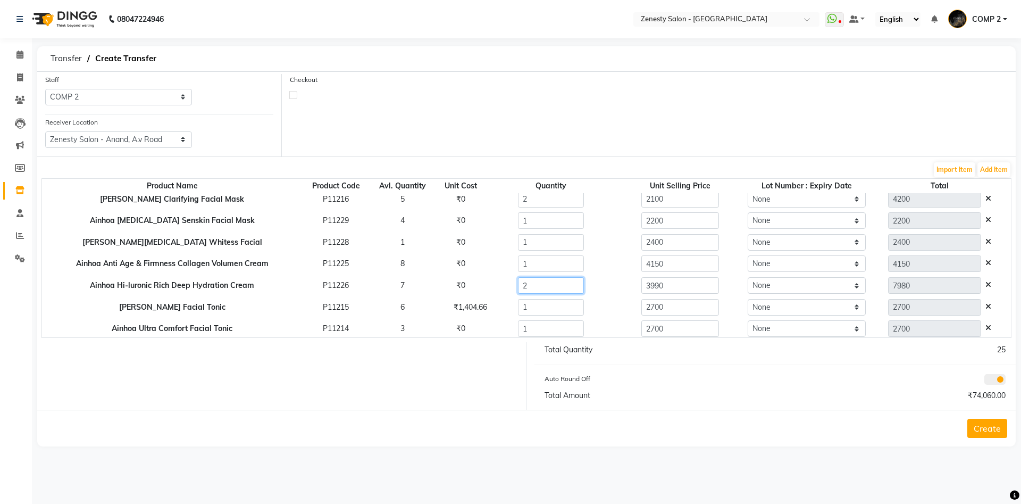
type input "2"
drag, startPoint x: 518, startPoint y: 308, endPoint x: 493, endPoint y: 305, distance: 25.2
click at [518, 305] on input "1" at bounding box center [551, 307] width 66 height 16
type input "2"
type input "5400"
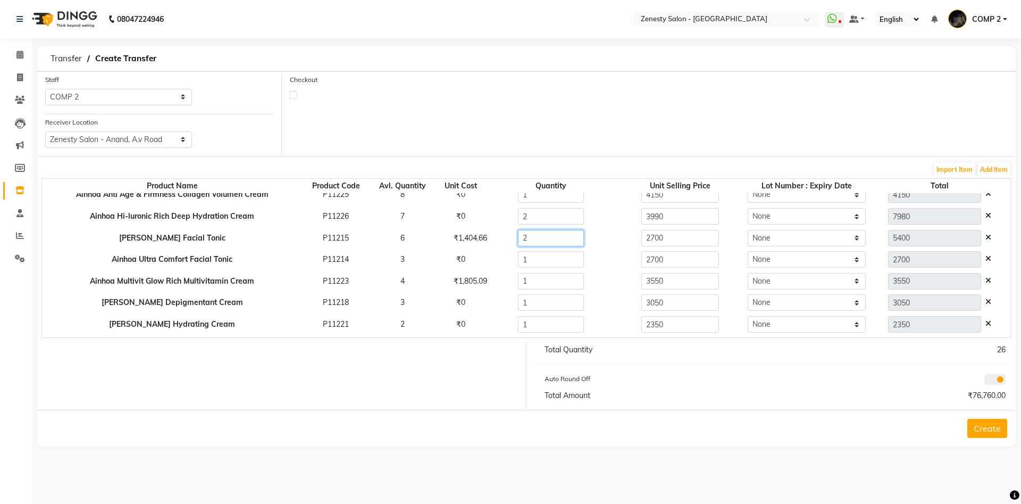
scroll to position [167, 0]
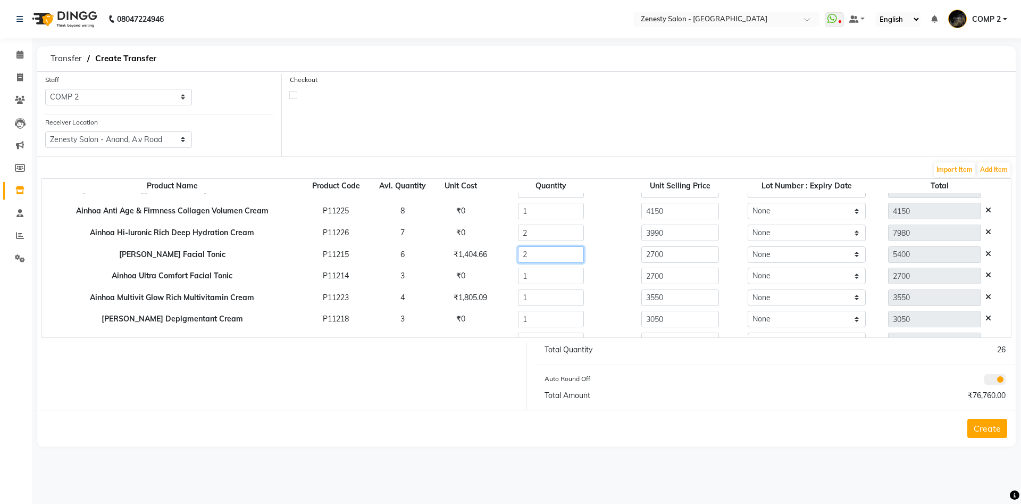
type input "2"
drag, startPoint x: 518, startPoint y: 277, endPoint x: 465, endPoint y: 278, distance: 52.6
click at [518, 278] on input "1" at bounding box center [551, 275] width 66 height 16
type input "2"
type input "5400"
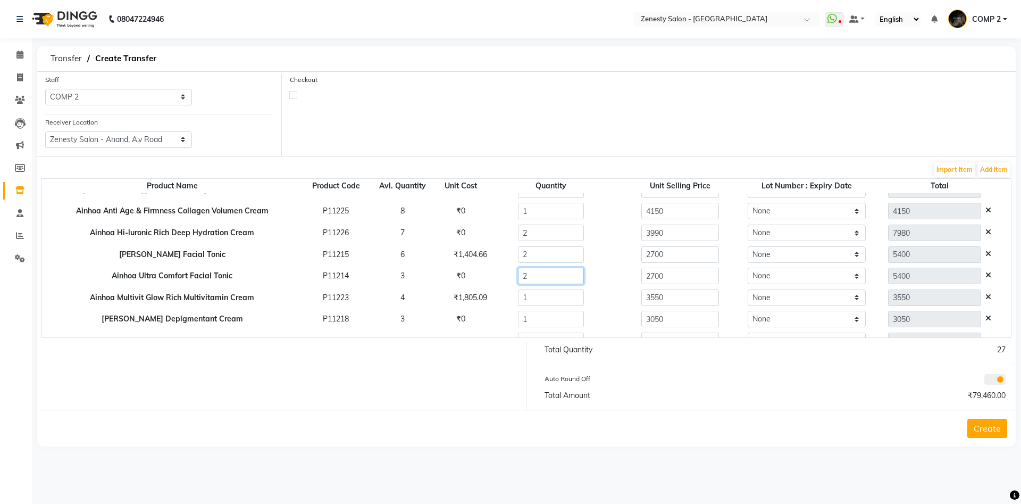
type input "2"
drag, startPoint x: 522, startPoint y: 300, endPoint x: 485, endPoint y: 300, distance: 36.7
click at [518, 300] on input "1" at bounding box center [551, 297] width 66 height 16
type input "2"
type input "7100"
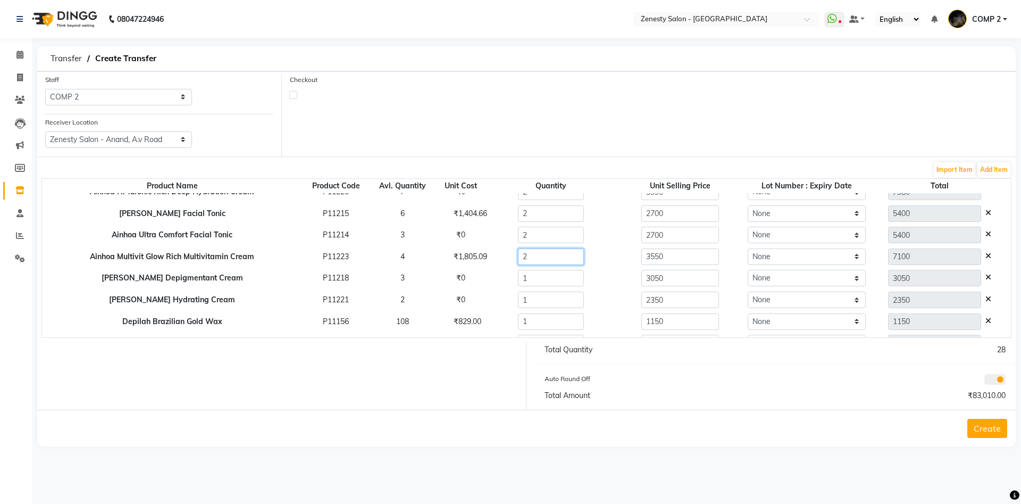
scroll to position [225, 0]
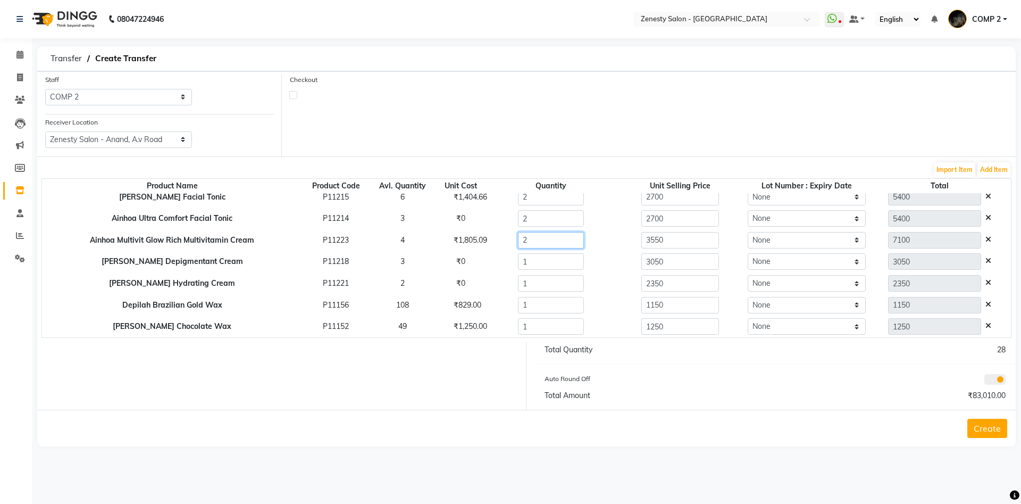
type input "2"
click at [524, 304] on input "1" at bounding box center [551, 305] width 66 height 16
type input "10"
type input "11500"
type input "10"
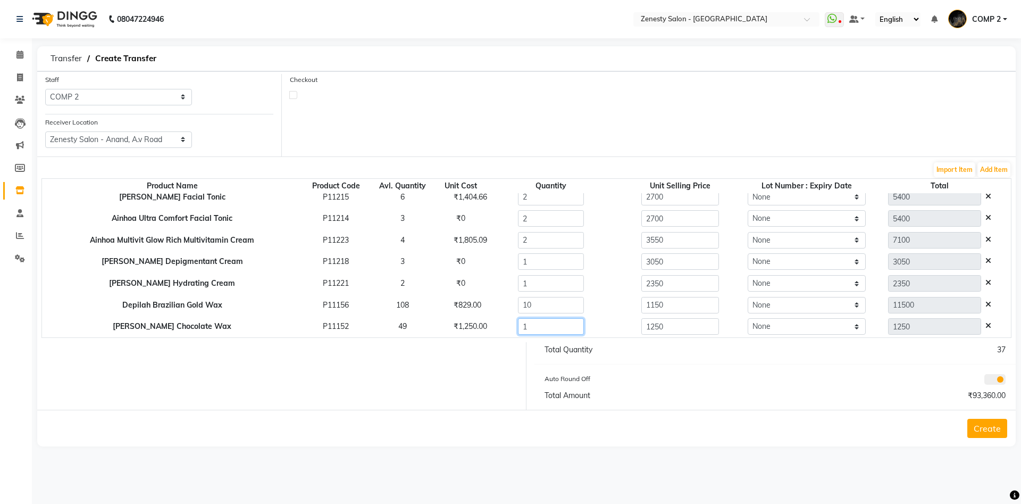
click at [525, 329] on input "1" at bounding box center [551, 326] width 66 height 16
type input "5"
type input "6250"
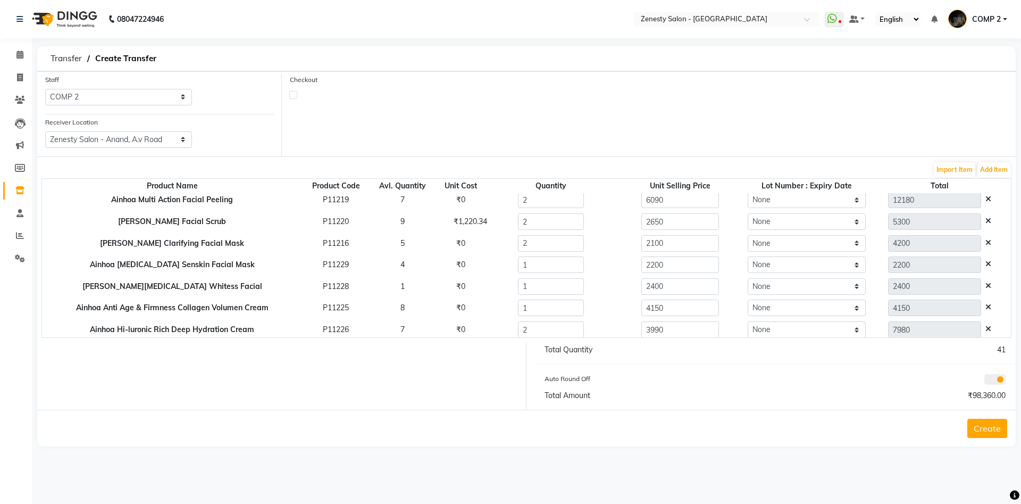
scroll to position [53, 0]
type input "5"
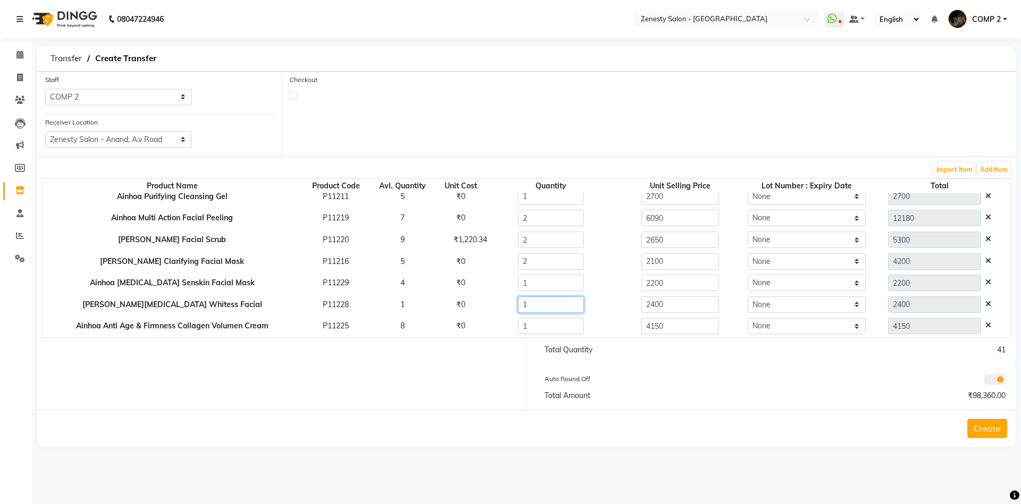
drag, startPoint x: 516, startPoint y: 306, endPoint x: 488, endPoint y: 307, distance: 28.7
click at [518, 307] on input "1" at bounding box center [551, 304] width 66 height 16
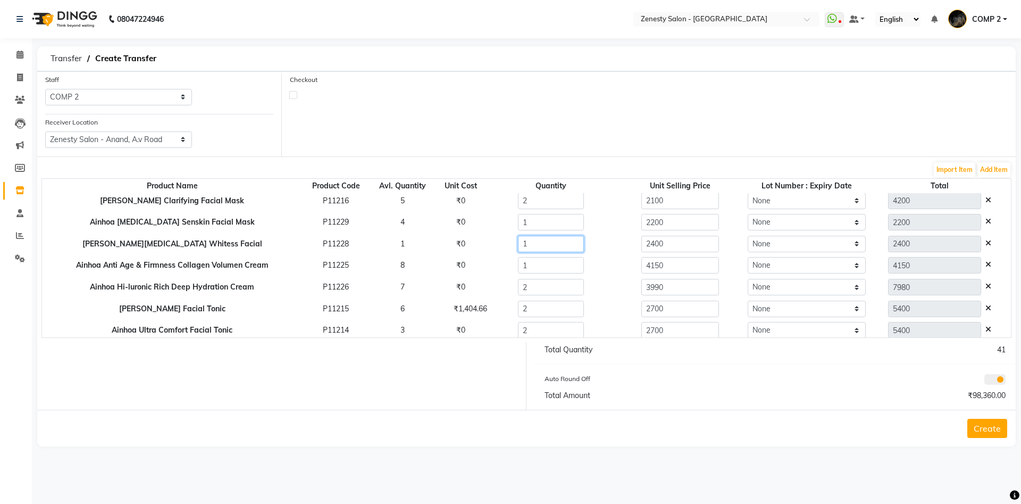
scroll to position [115, 0]
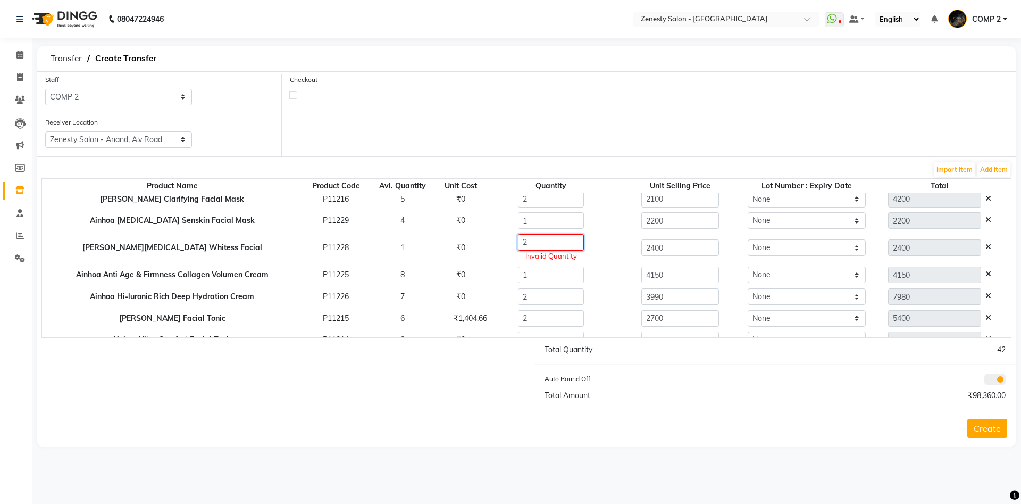
type input "2"
click at [610, 282] on div "4150" at bounding box center [680, 274] width 140 height 16
click at [518, 245] on input "2" at bounding box center [551, 242] width 66 height 16
click at [990, 247] on icon at bounding box center [988, 246] width 6 height 7
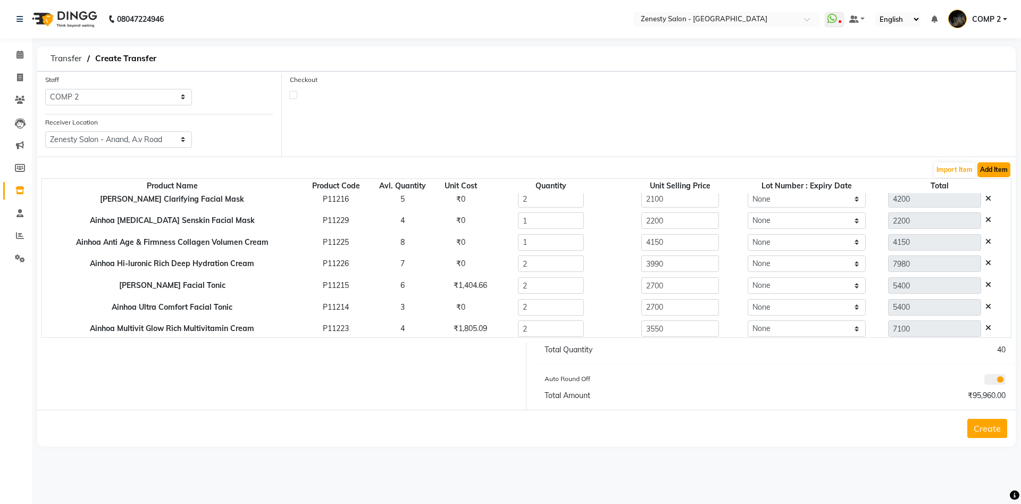
click at [993, 174] on button "Add Item" at bounding box center [993, 169] width 33 height 15
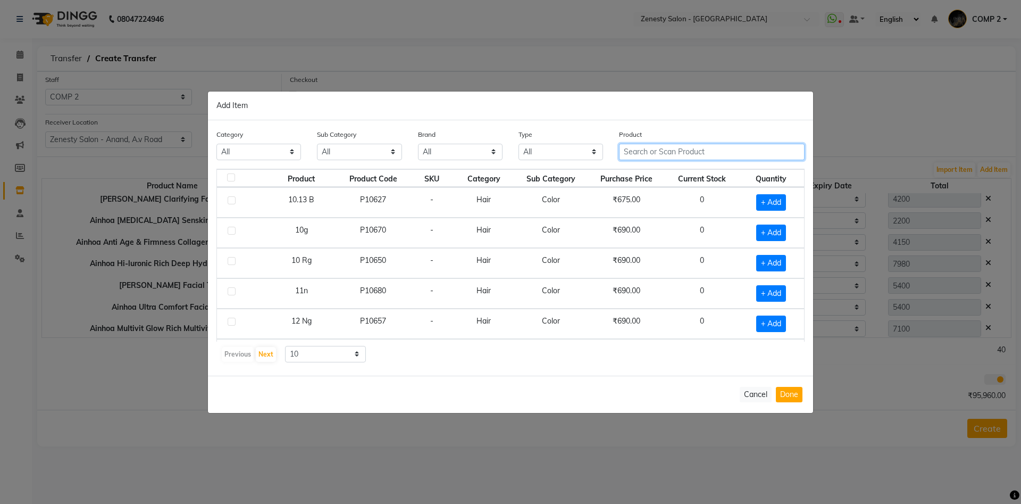
click at [689, 157] on input "text" at bounding box center [712, 152] width 186 height 16
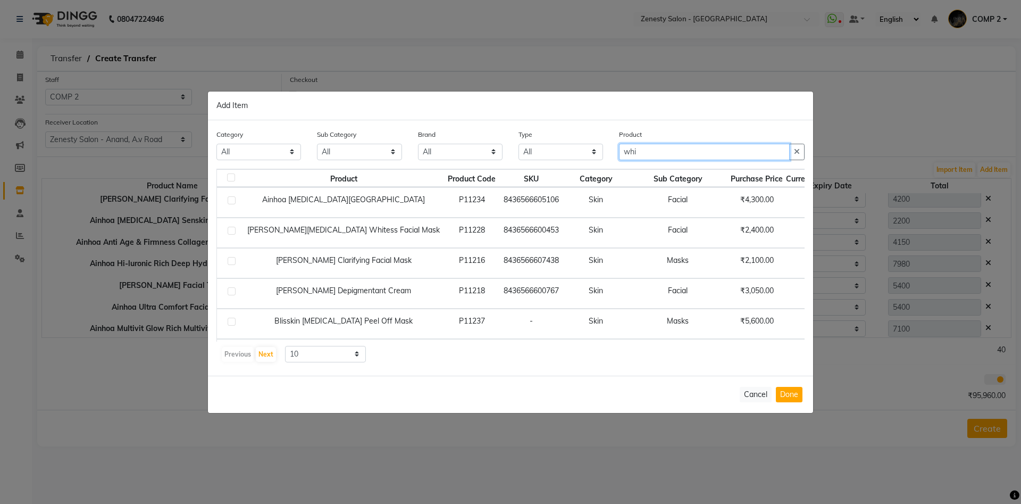
type input "whi"
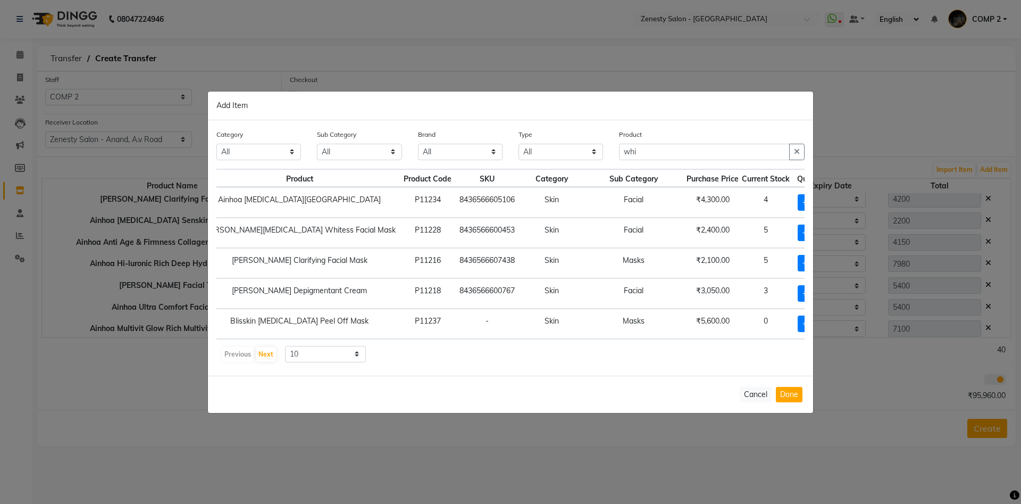
scroll to position [0, 53]
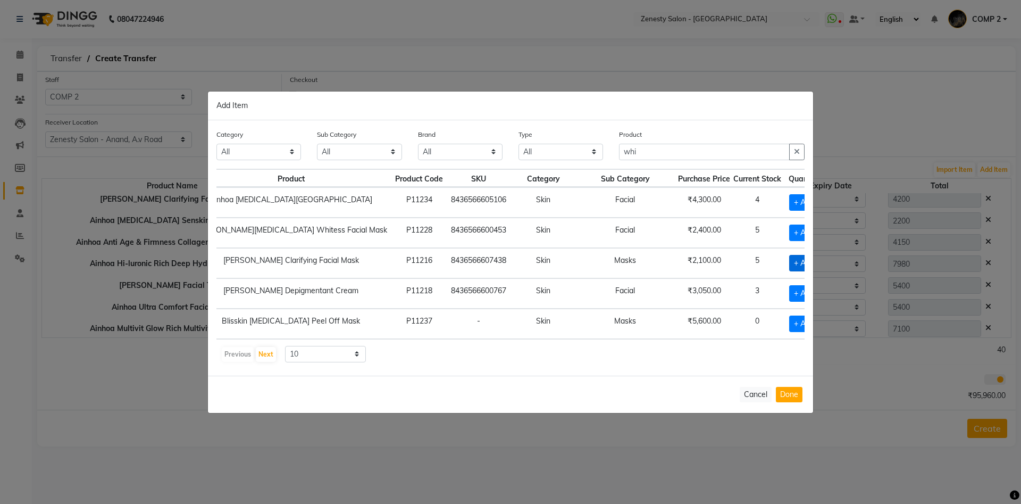
click at [789, 263] on span "+ Add" at bounding box center [804, 263] width 30 height 16
checkbox input "true"
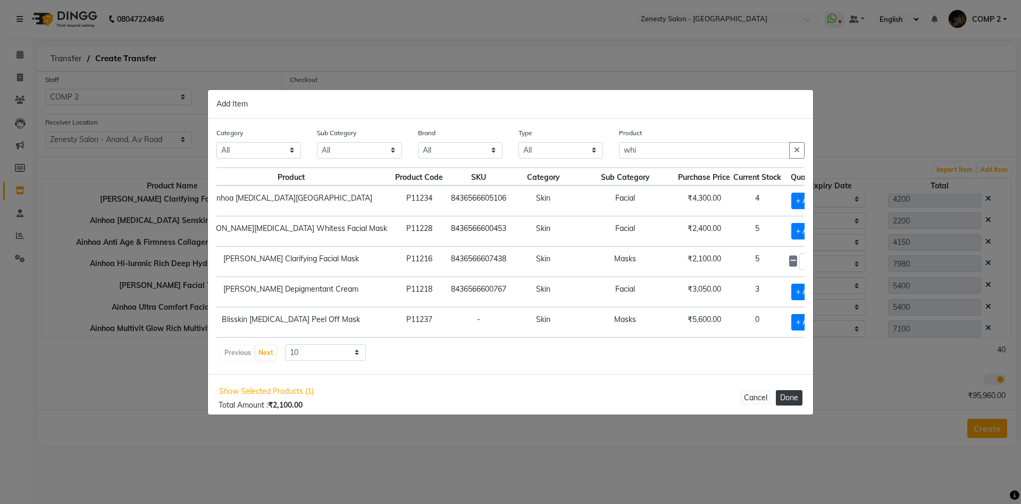
click at [790, 401] on button "Done" at bounding box center [789, 397] width 27 height 15
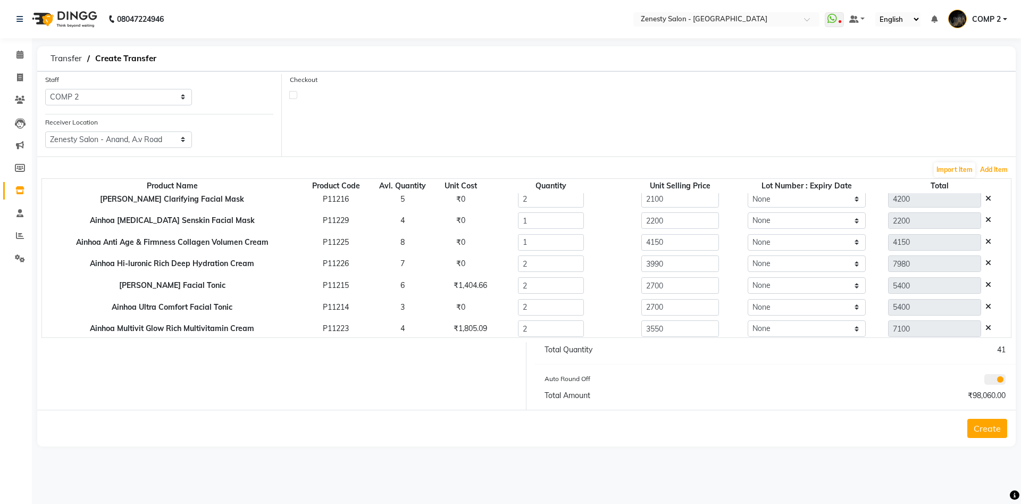
scroll to position [225, 0]
drag, startPoint x: 524, startPoint y: 330, endPoint x: 456, endPoint y: 325, distance: 68.2
click at [518, 325] on input "1" at bounding box center [551, 326] width 66 height 16
type input "2"
type input "4200"
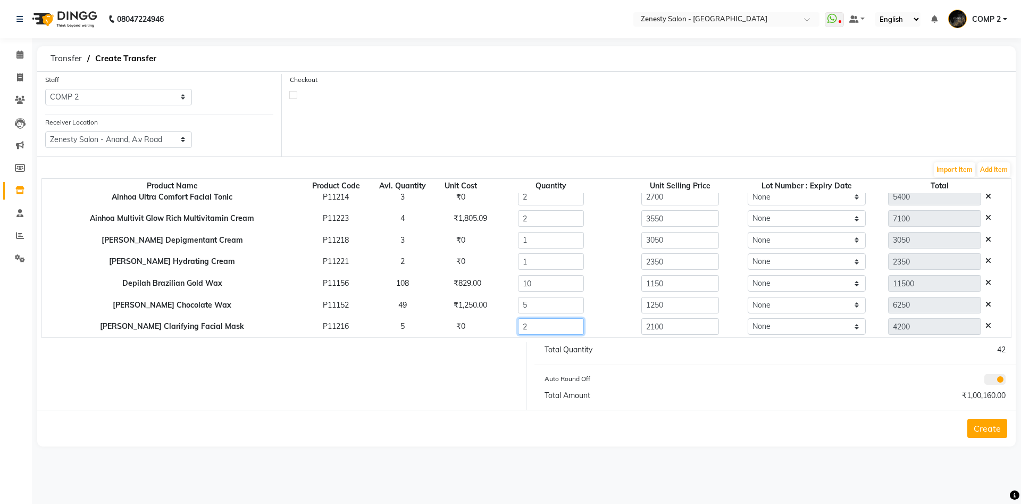
type input "2"
click at [593, 301] on div "5" at bounding box center [551, 305] width 140 height 16
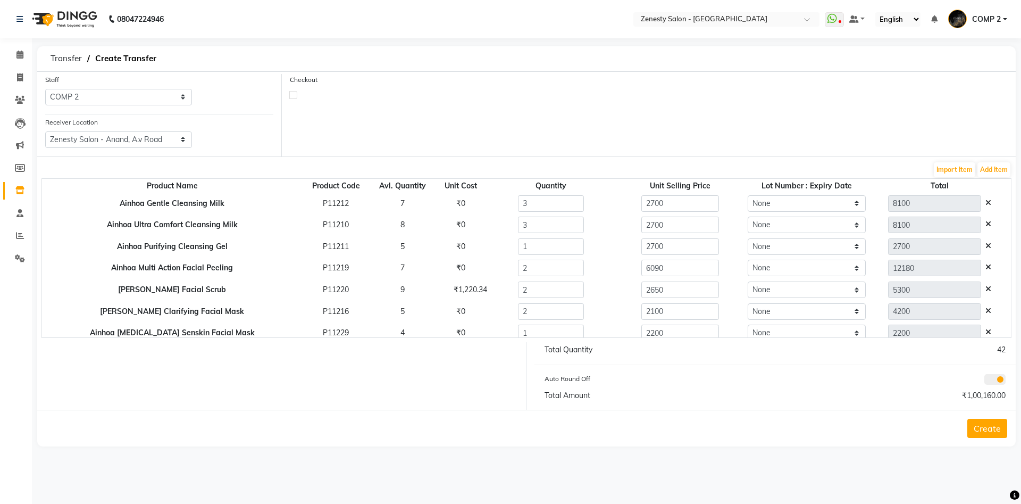
scroll to position [0, 0]
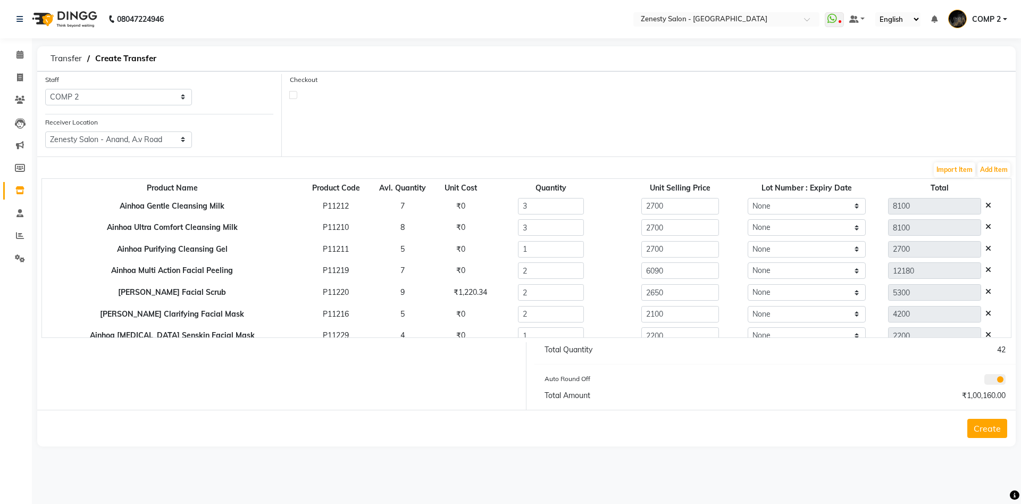
click at [983, 429] on button "Create" at bounding box center [987, 427] width 40 height 19
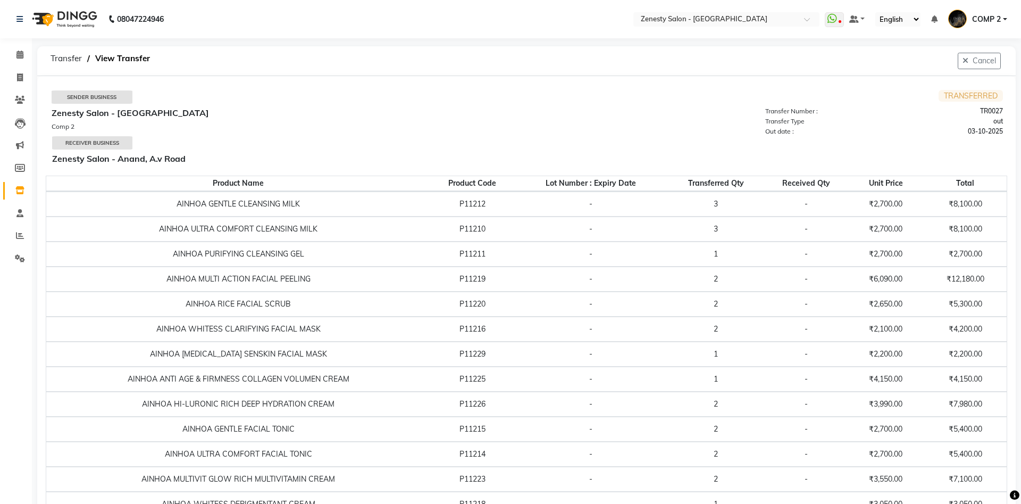
click at [586, 87] on td "Sender Business Zenesty Salon - Nadiad, Petlad Road Comp 2 Receiver Business Ze…" at bounding box center [526, 130] width 961 height 91
click at [971, 92] on span "TRANSFERRED" at bounding box center [970, 96] width 64 height 12
click at [975, 97] on span "TRANSFERRED" at bounding box center [970, 96] width 64 height 12
click at [70, 61] on span "Transfer" at bounding box center [66, 58] width 42 height 19
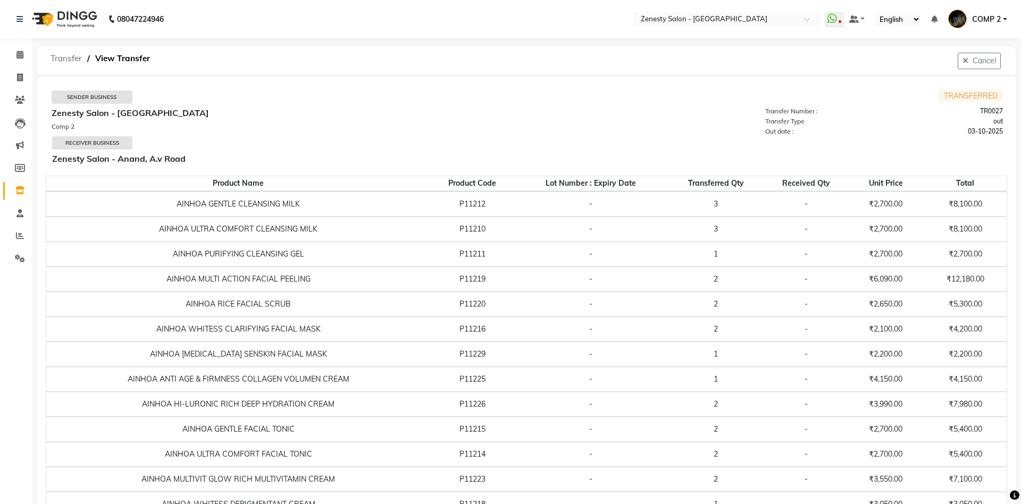
select select "sender"
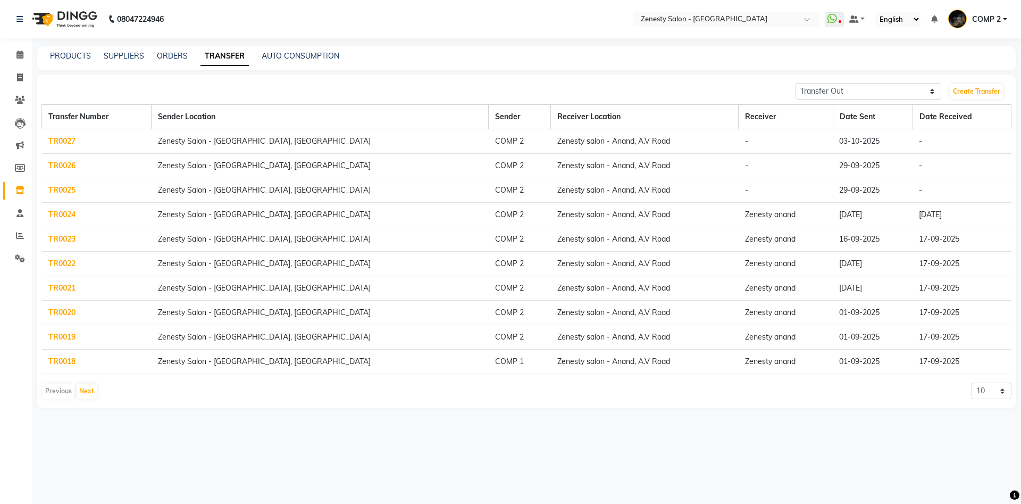
click at [573, 143] on td "Zenesty salon - Anand, A.V Road" at bounding box center [645, 141] width 188 height 24
click at [276, 138] on td "Zenesty Salon - Nadiad, petlad road" at bounding box center [320, 141] width 337 height 24
drag, startPoint x: 246, startPoint y: 142, endPoint x: 178, endPoint y: 144, distance: 68.1
click at [233, 144] on td "Zenesty Salon - Nadiad, petlad road" at bounding box center [320, 141] width 337 height 24
click at [62, 136] on td "TR0027" at bounding box center [97, 141] width 110 height 24
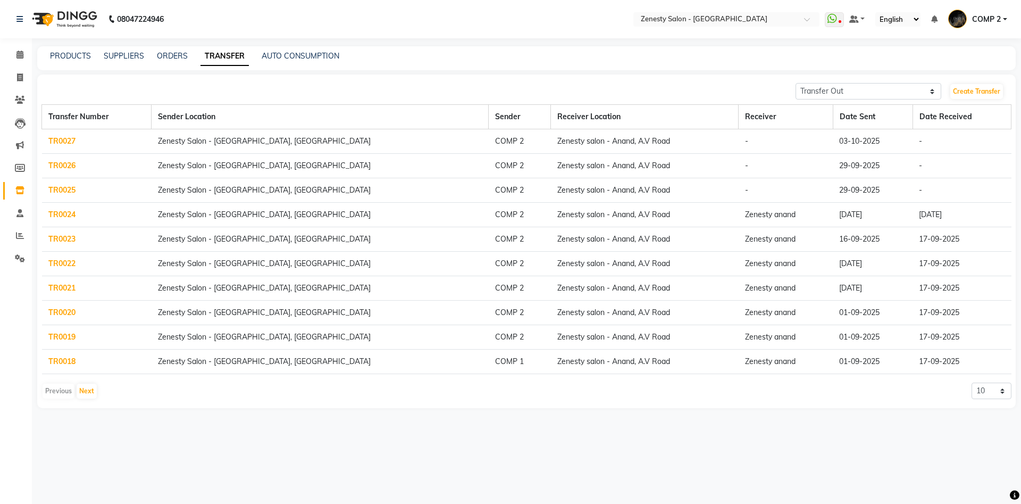
click at [61, 138] on link "TR0027" at bounding box center [61, 141] width 27 height 10
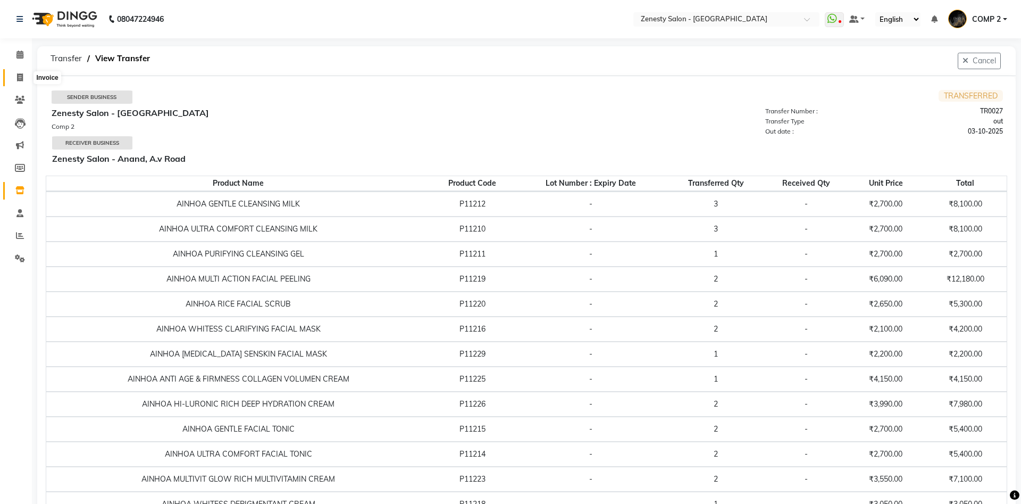
click at [21, 77] on icon at bounding box center [20, 77] width 6 height 8
select select "service"
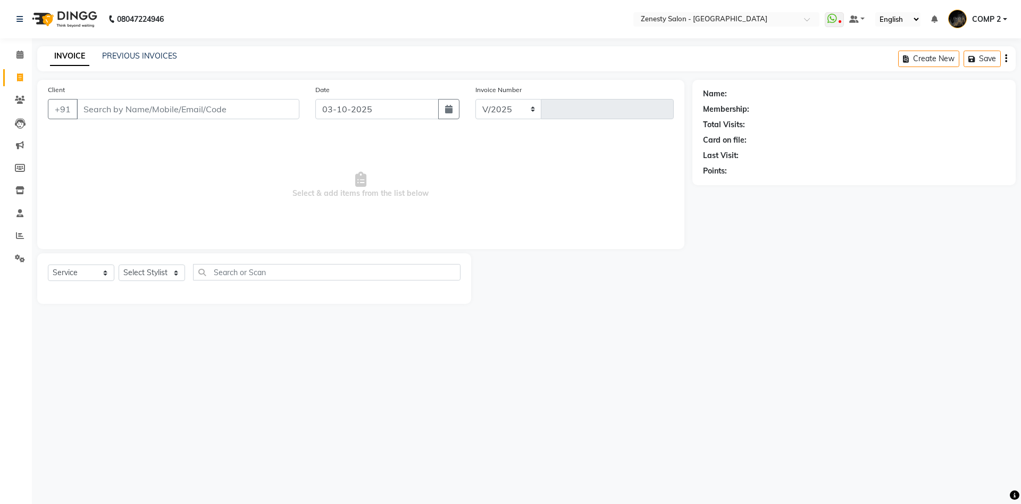
select select "5713"
type input "6817"
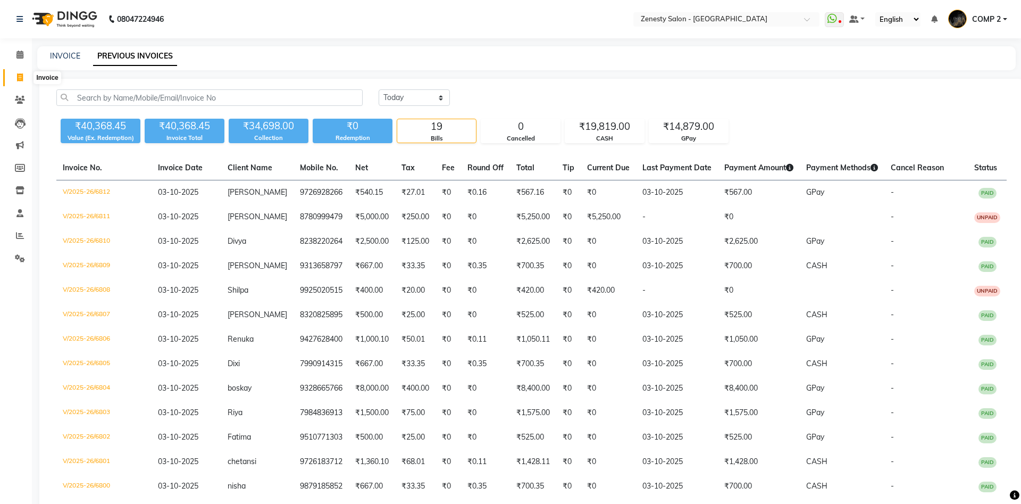
click at [16, 77] on span at bounding box center [20, 78] width 19 height 12
select select "5713"
select select "service"
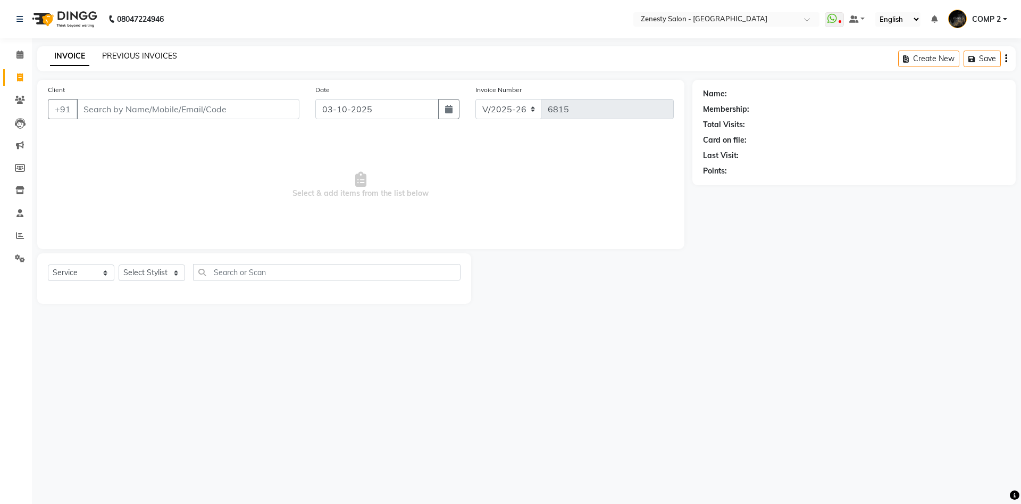
click at [138, 54] on link "PREVIOUS INVOICES" at bounding box center [139, 56] width 75 height 10
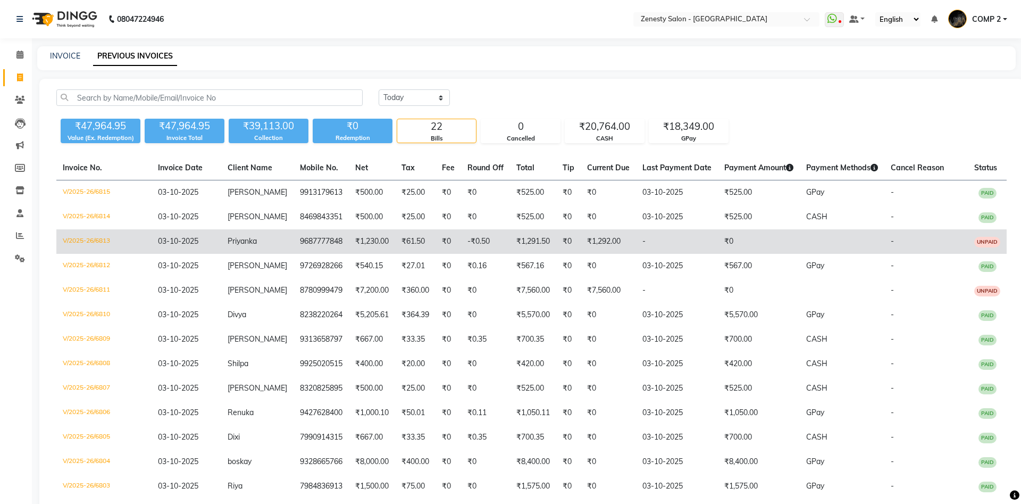
click at [641, 244] on td "-" at bounding box center [677, 241] width 82 height 24
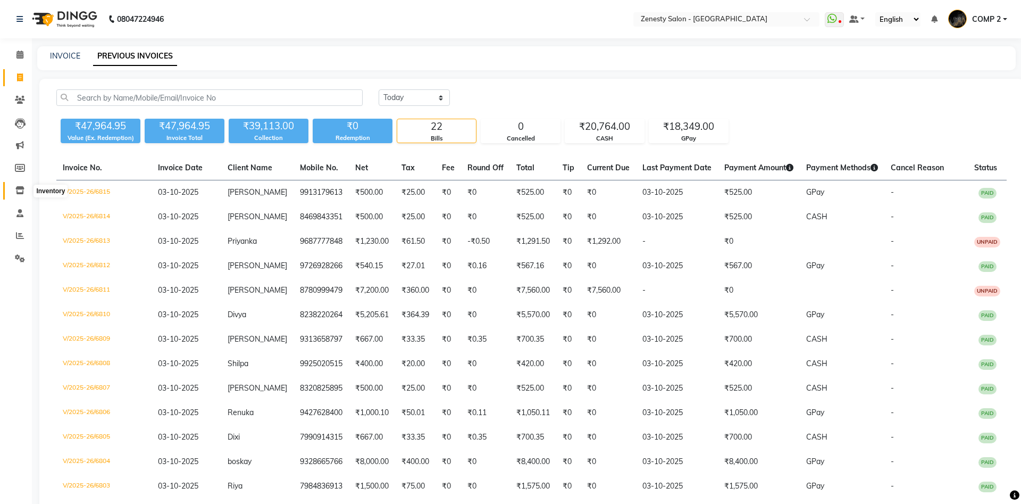
click at [16, 188] on icon at bounding box center [19, 190] width 9 height 8
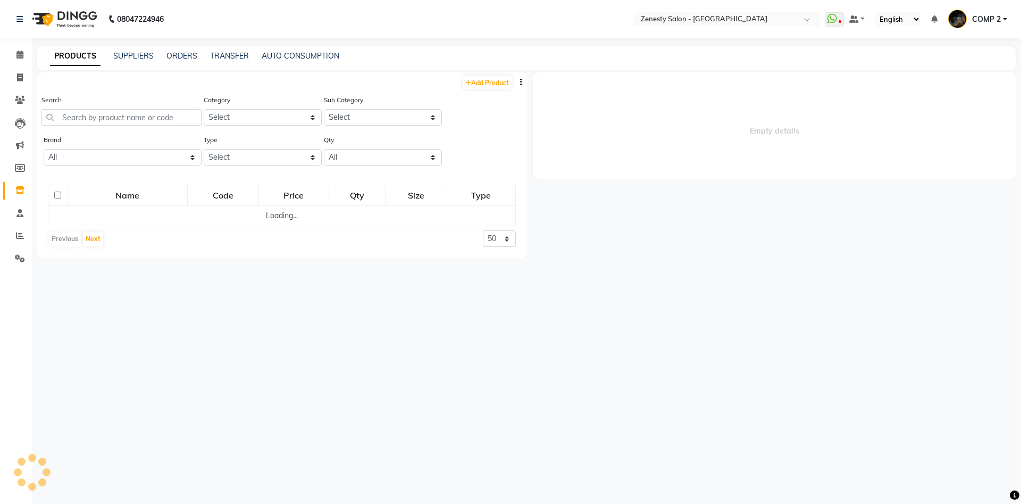
select select
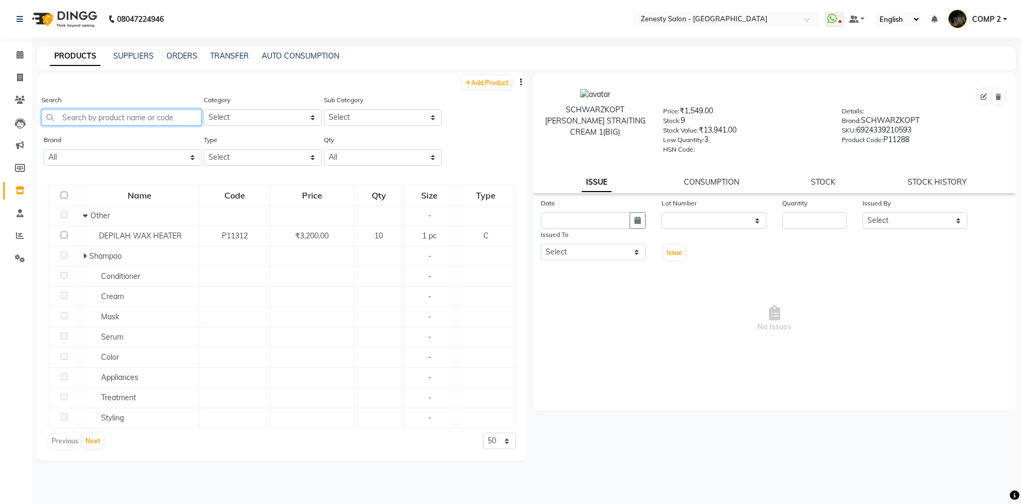
click at [136, 122] on input "text" at bounding box center [121, 117] width 160 height 16
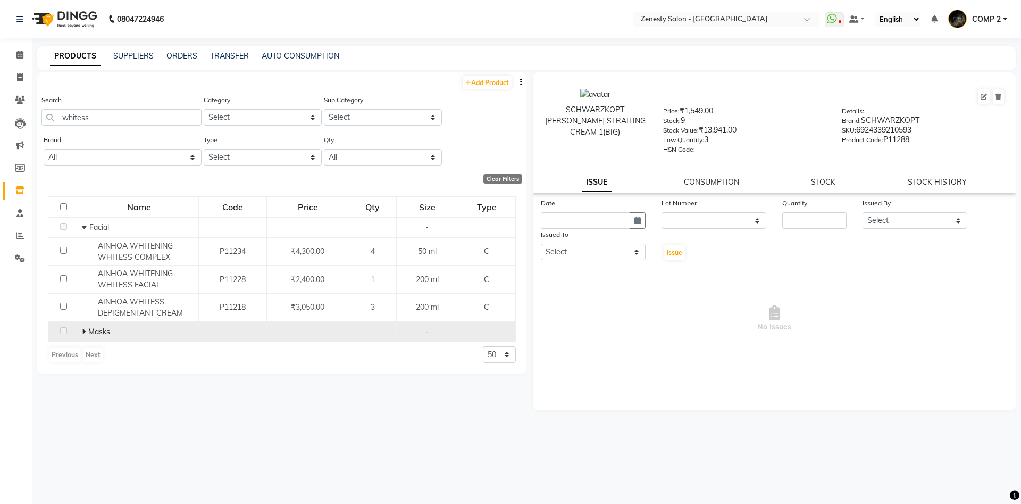
click at [84, 330] on icon at bounding box center [84, 331] width 4 height 7
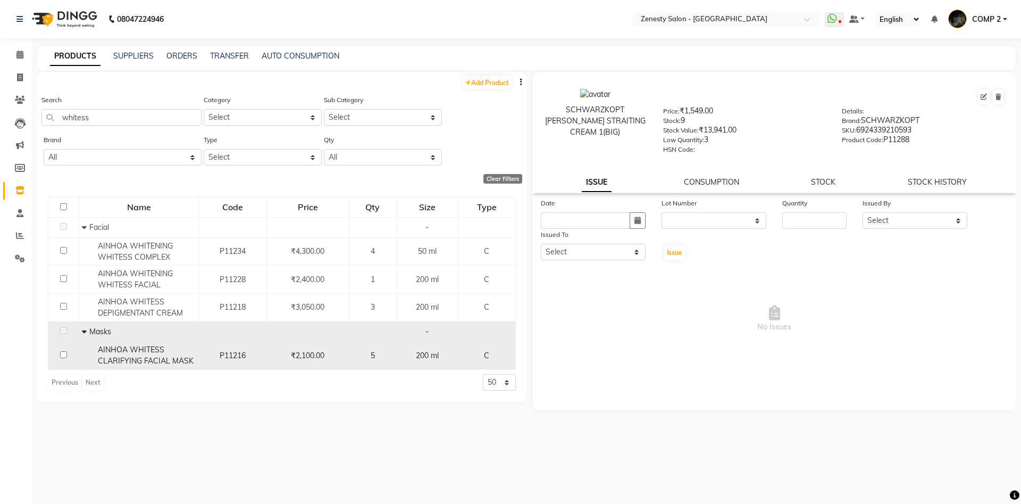
scroll to position [7, 0]
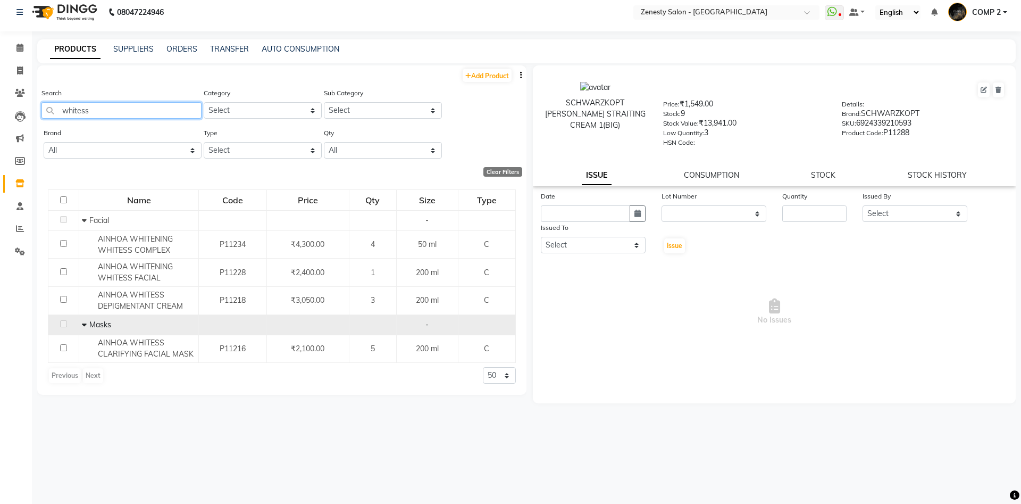
click at [99, 113] on input "whitess" at bounding box center [121, 110] width 160 height 16
type input "whitess"
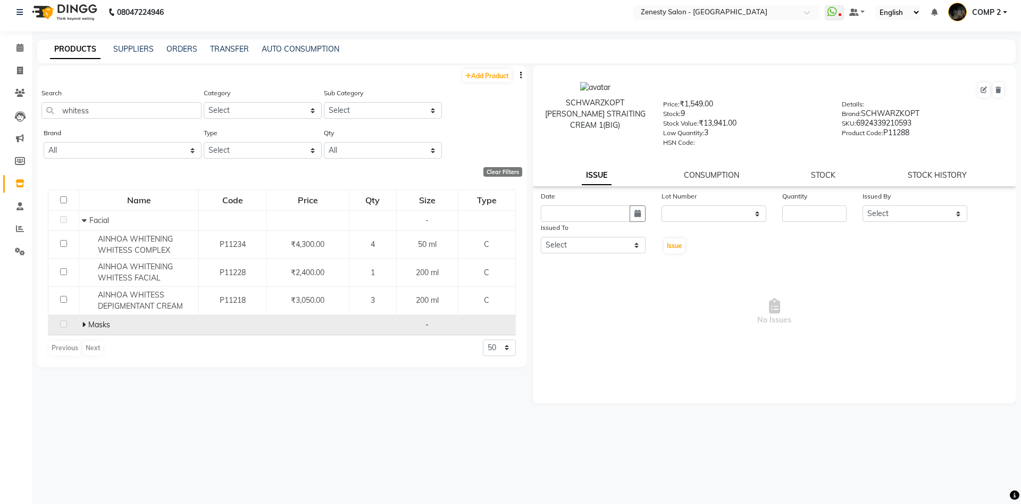
click at [83, 324] on icon at bounding box center [84, 324] width 4 height 7
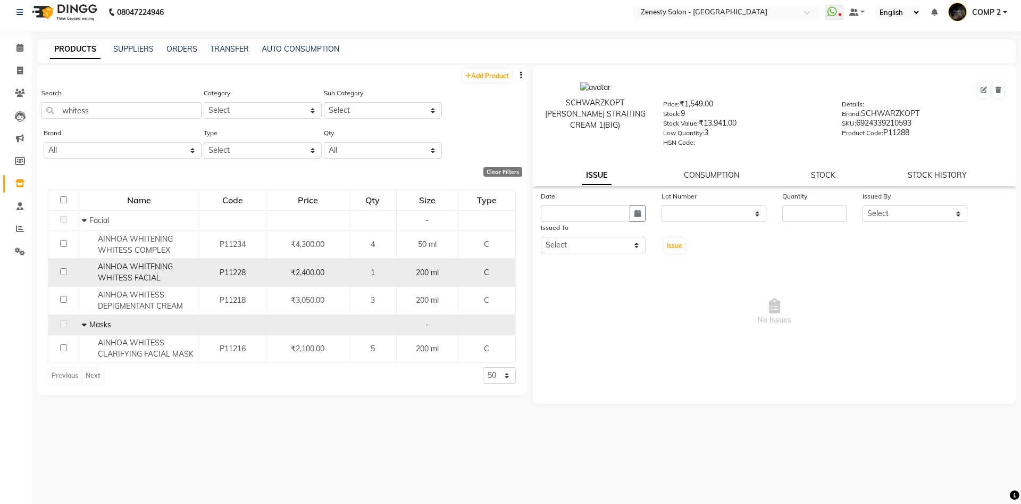
click at [65, 271] on input "checkbox" at bounding box center [63, 271] width 7 height 7
checkbox input "true"
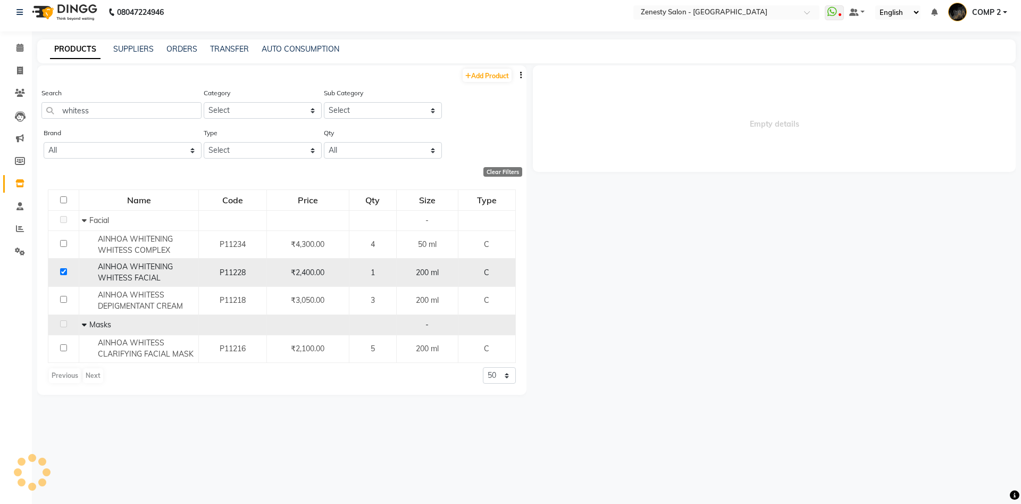
select select
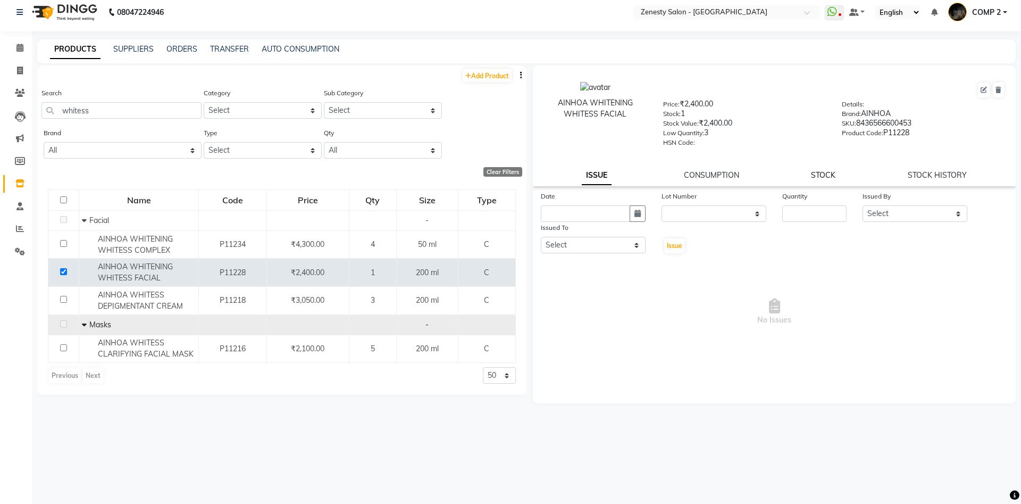
click at [825, 179] on link "STOCK" at bounding box center [823, 175] width 24 height 10
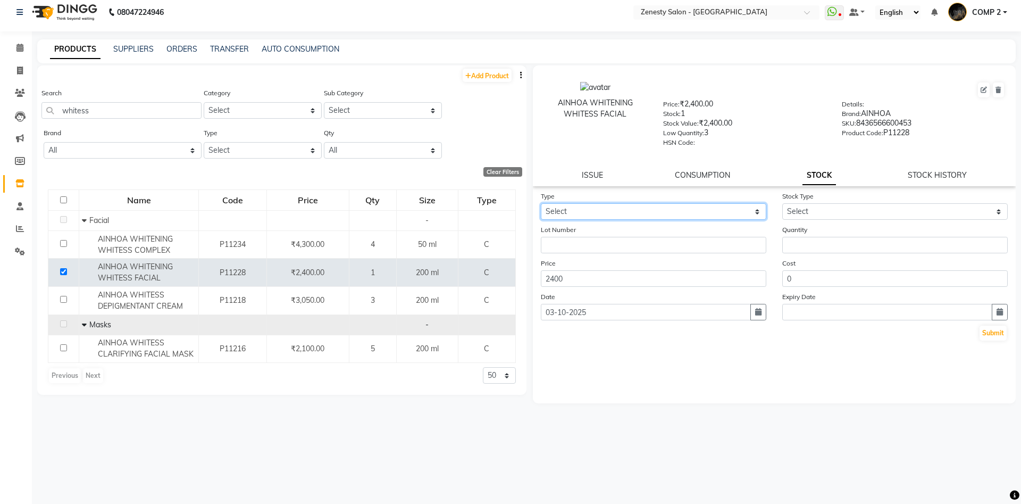
click at [541, 203] on select "Select In Out" at bounding box center [653, 211] width 225 height 16
select select "in"
click option "In" at bounding box center [0, 0] width 0 height 0
click at [858, 223] on form "Type Select In Out Stock Type Select New Stock Adjustment Return Other Lot Numb…" at bounding box center [774, 265] width 467 height 151
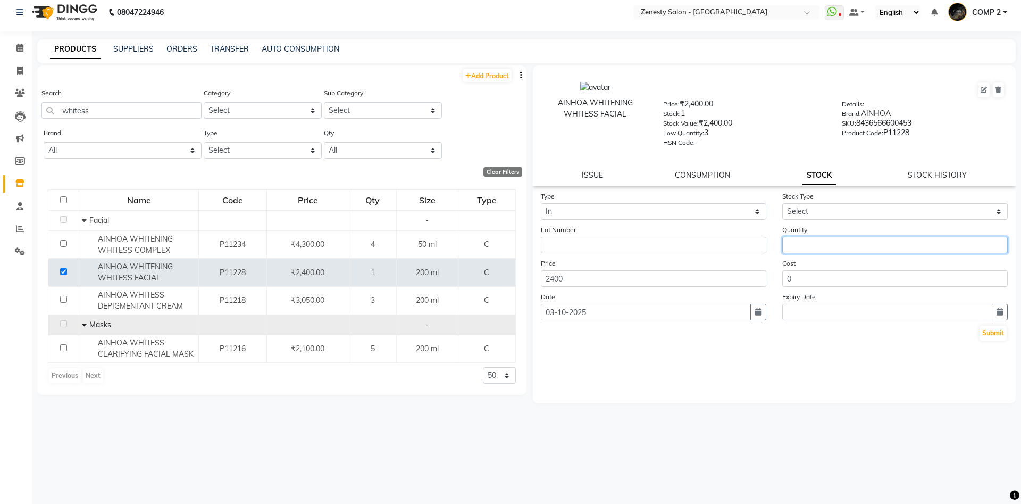
click at [850, 239] on input "number" at bounding box center [894, 245] width 225 height 16
click at [782, 203] on select "Select New Stock Adjustment Return Other" at bounding box center [894, 211] width 225 height 16
select select "adjustment"
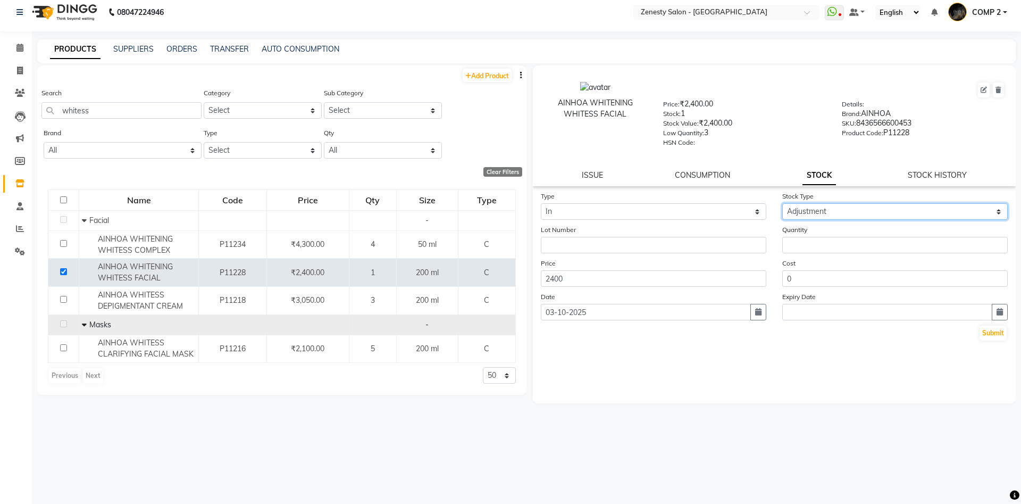
click option "Adjustment" at bounding box center [0, 0] width 0 height 0
click at [998, 241] on input "1" at bounding box center [894, 245] width 225 height 16
click at [998, 241] on input "2" at bounding box center [894, 245] width 225 height 16
click at [998, 241] on input "3" at bounding box center [894, 245] width 225 height 16
type input "4"
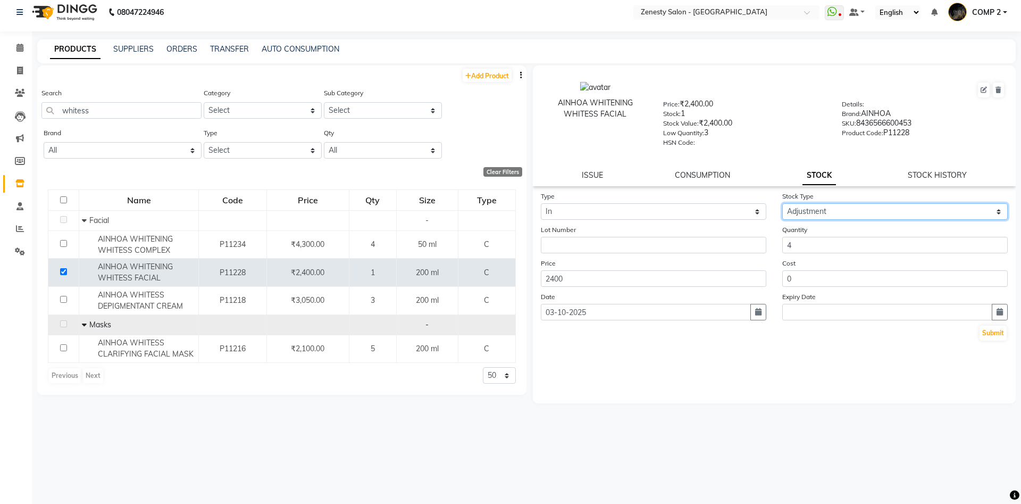
click at [998, 241] on input "4" at bounding box center [894, 245] width 225 height 16
click at [991, 338] on button "Submit" at bounding box center [992, 332] width 27 height 15
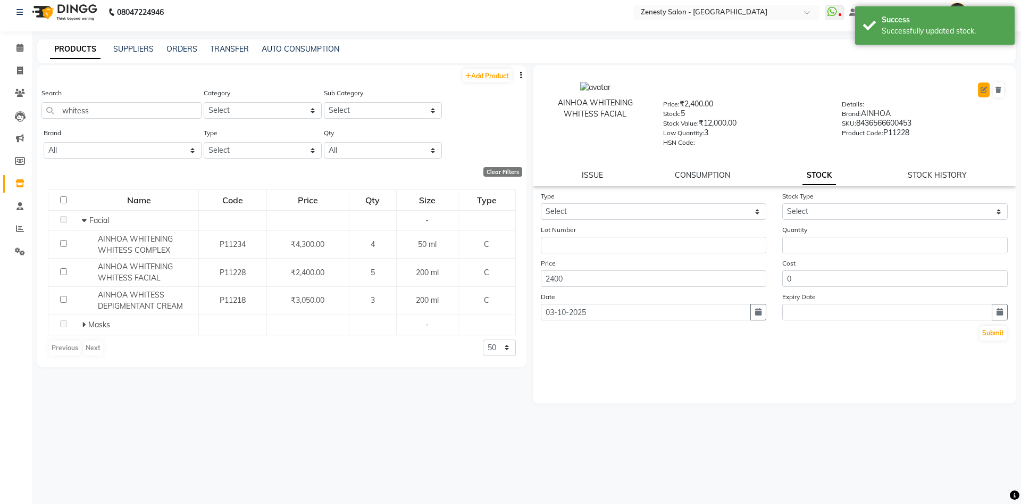
click at [982, 90] on icon at bounding box center [983, 90] width 6 height 6
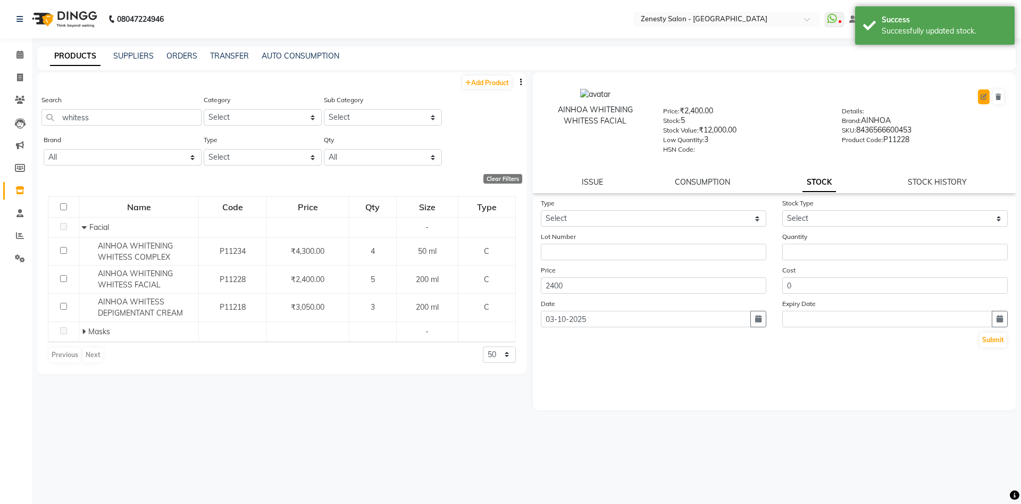
select select "C"
select select "876001150"
select select "true"
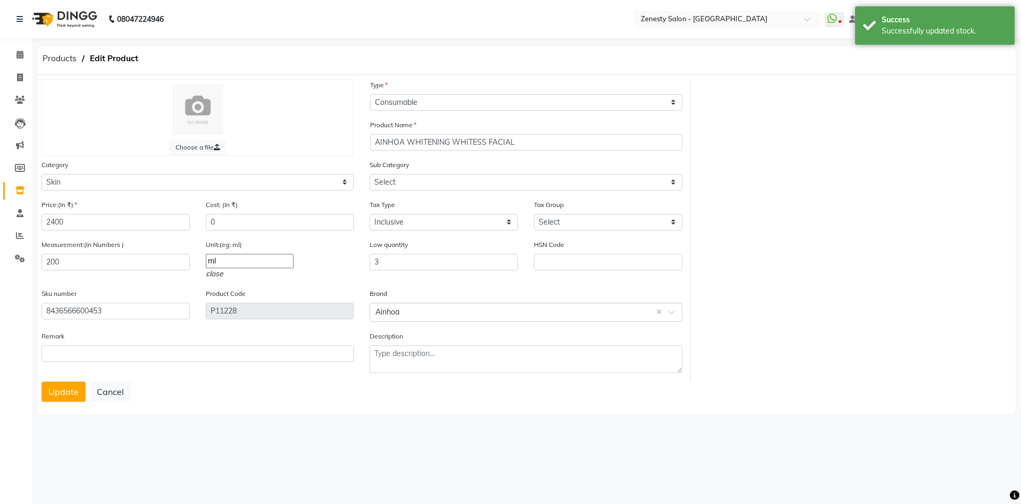
select select "876001152"
click at [543, 141] on input "AINHOA WHITENING WHITESS FACIAL" at bounding box center [526, 142] width 312 height 16
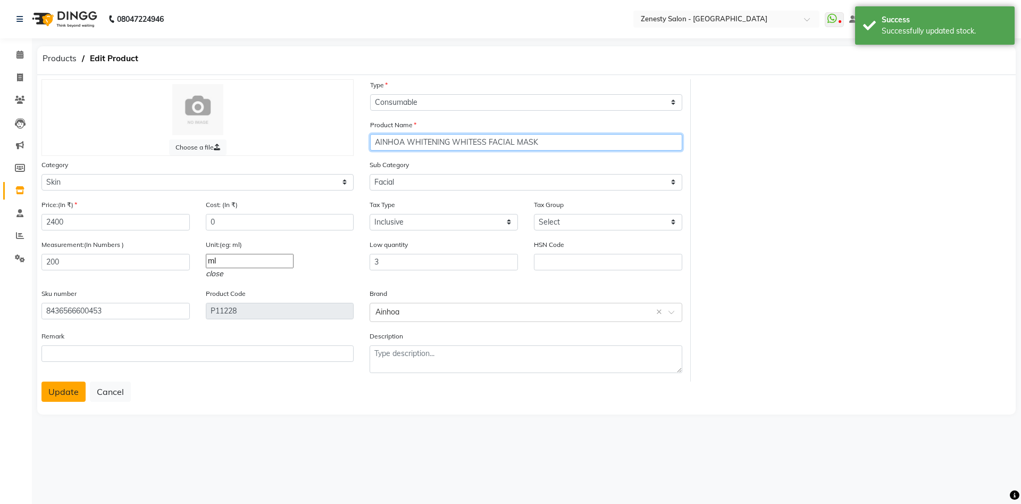
type input "AINHOA WHITENING WHITESS FACIAL MASK"
click at [73, 394] on button "Update" at bounding box center [63, 391] width 44 height 20
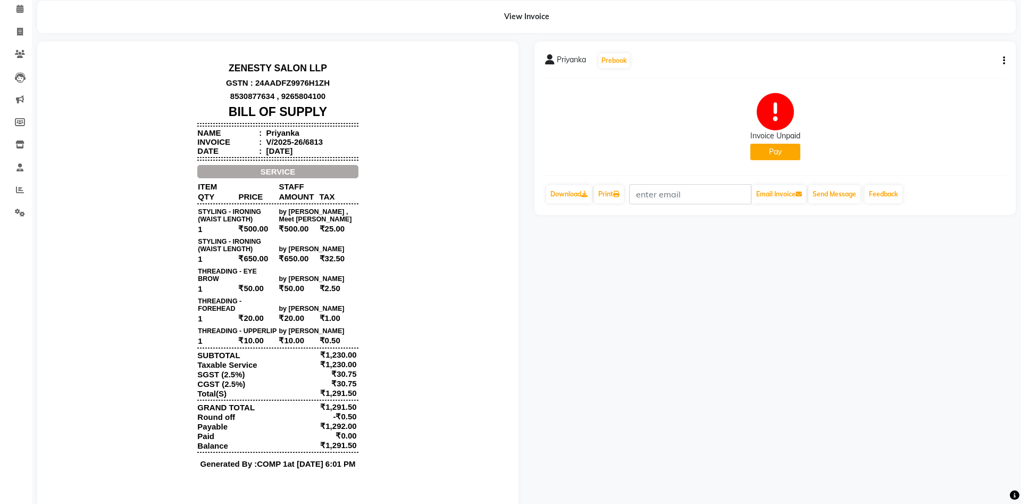
scroll to position [65, 0]
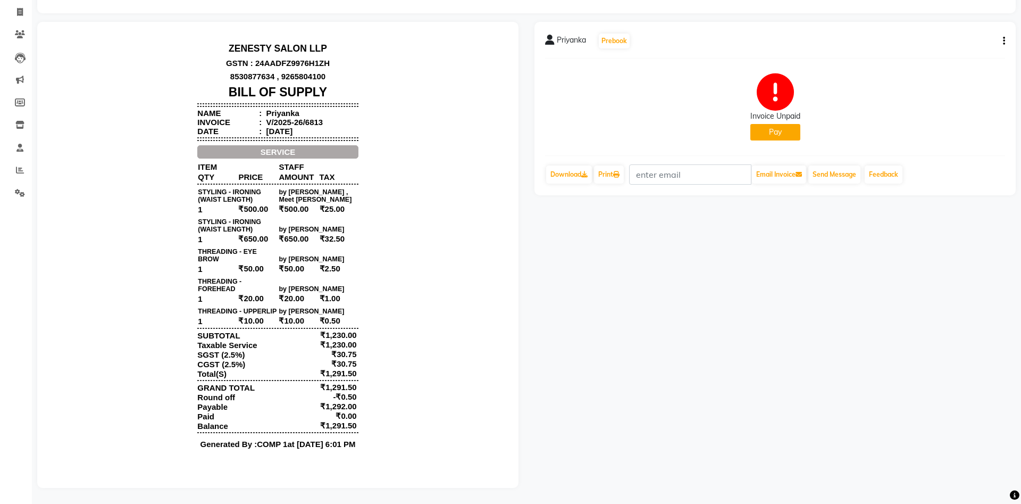
click at [770, 129] on button "Pay" at bounding box center [775, 132] width 50 height 16
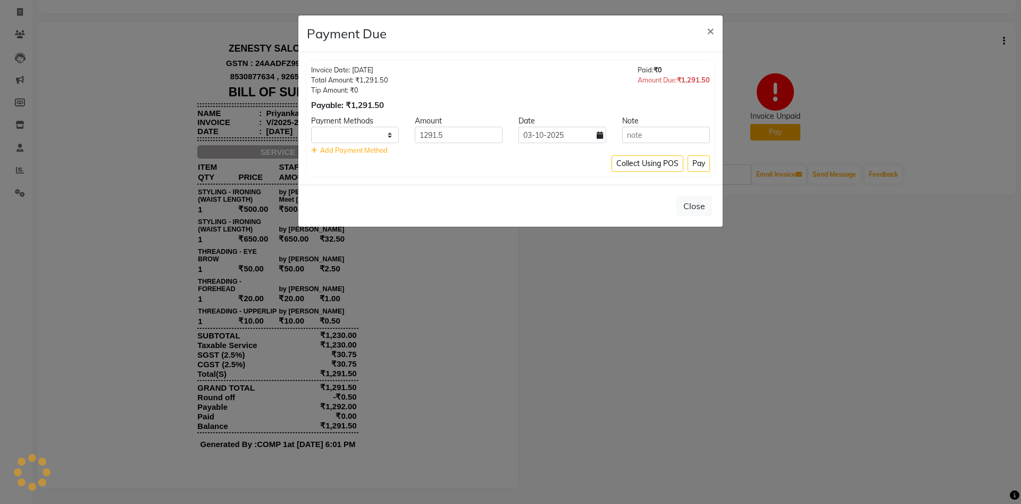
select select "1"
click at [702, 167] on button "Pay" at bounding box center [699, 163] width 22 height 16
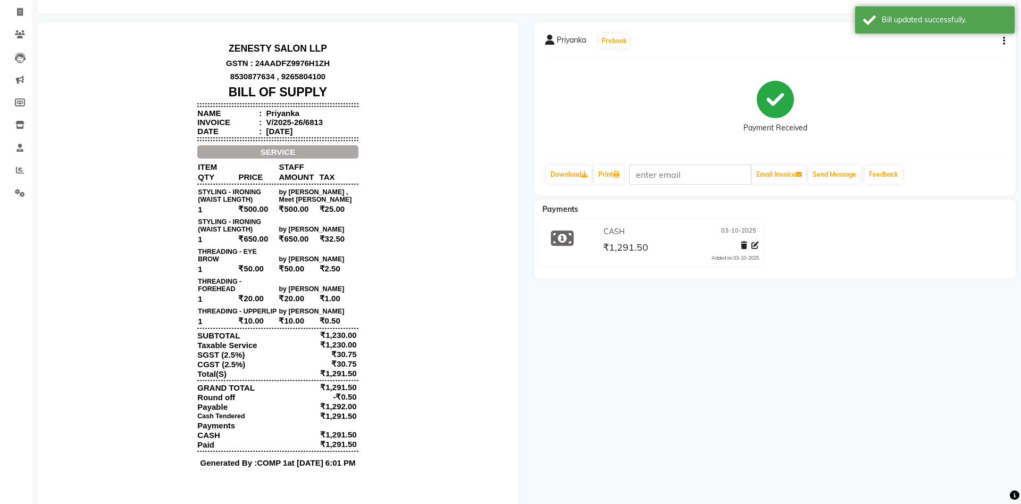
scroll to position [0, 0]
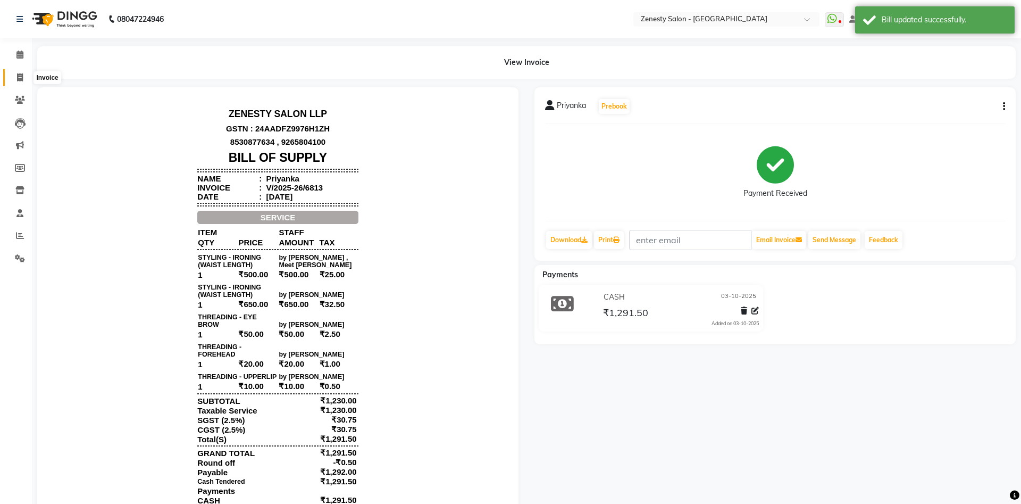
click at [20, 79] on icon at bounding box center [20, 77] width 6 height 8
select select "5713"
select select "service"
